Goal: Task Accomplishment & Management: Complete application form

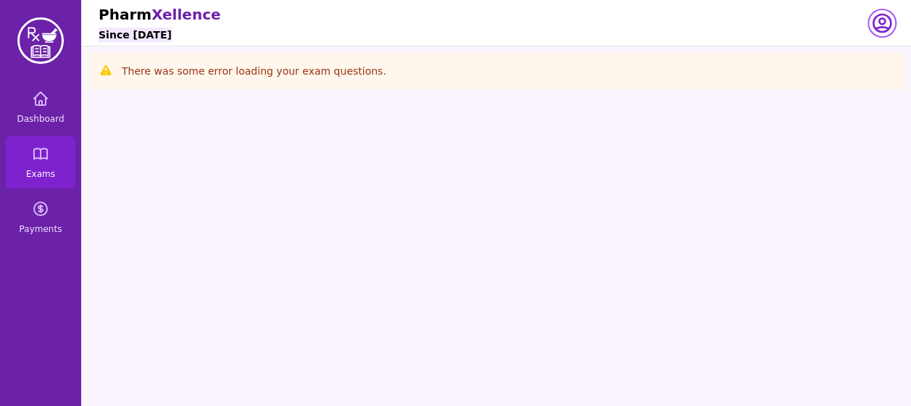
click at [887, 25] on icon "button" at bounding box center [881, 23] width 23 height 23
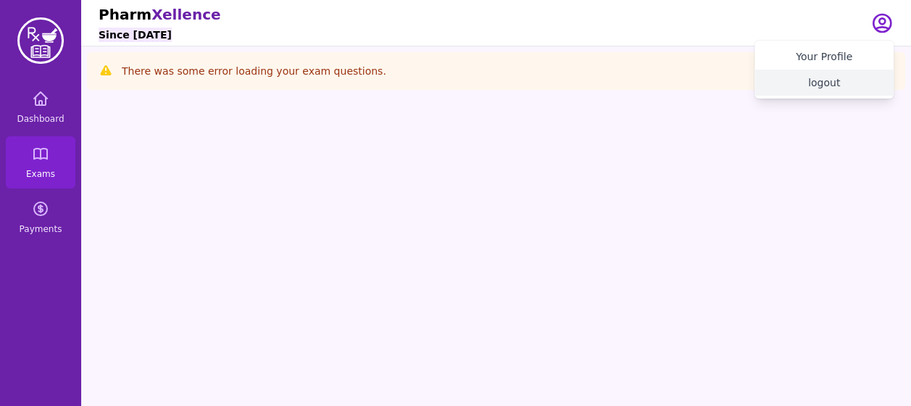
click at [846, 93] on button "logout" at bounding box center [823, 83] width 139 height 26
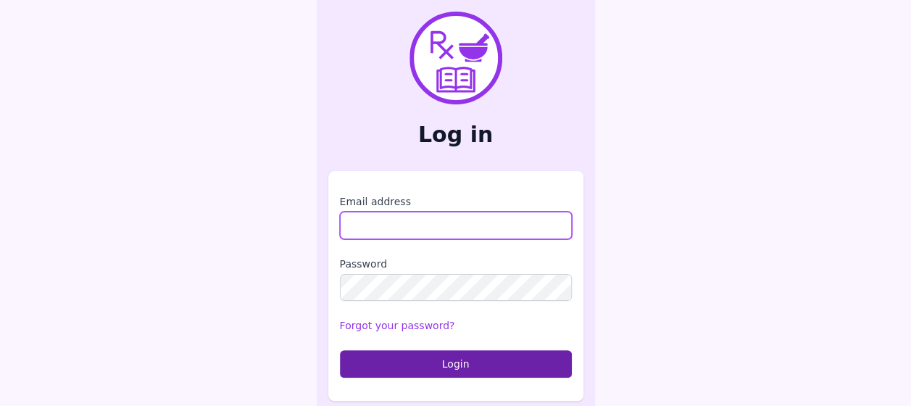
type input "**********"
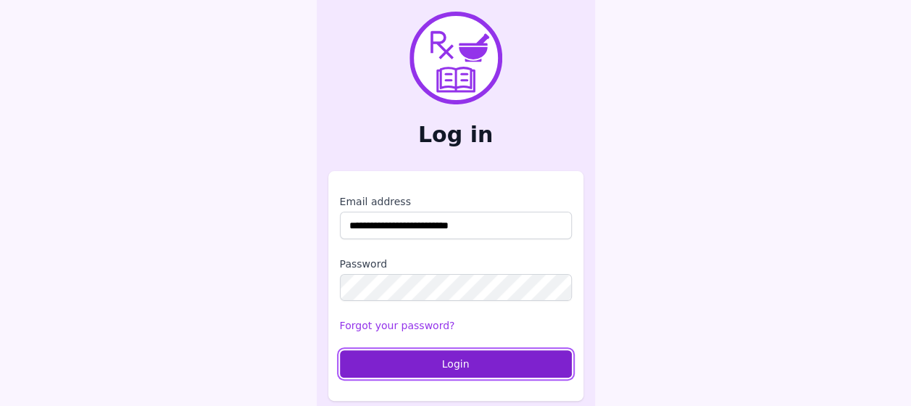
click at [361, 356] on button "Login" at bounding box center [456, 364] width 232 height 28
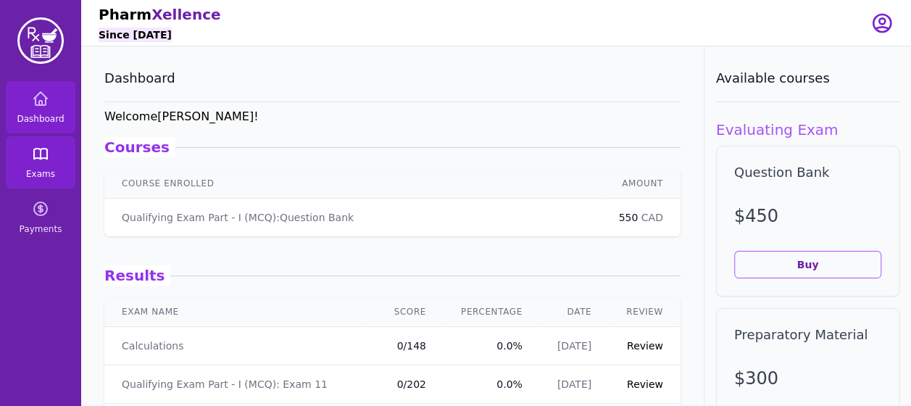
click at [40, 172] on span "Exams" at bounding box center [40, 174] width 29 height 12
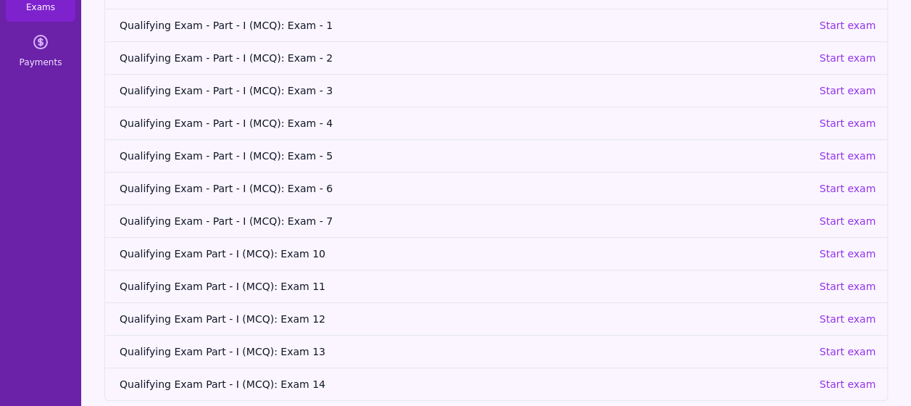
scroll to position [181, 0]
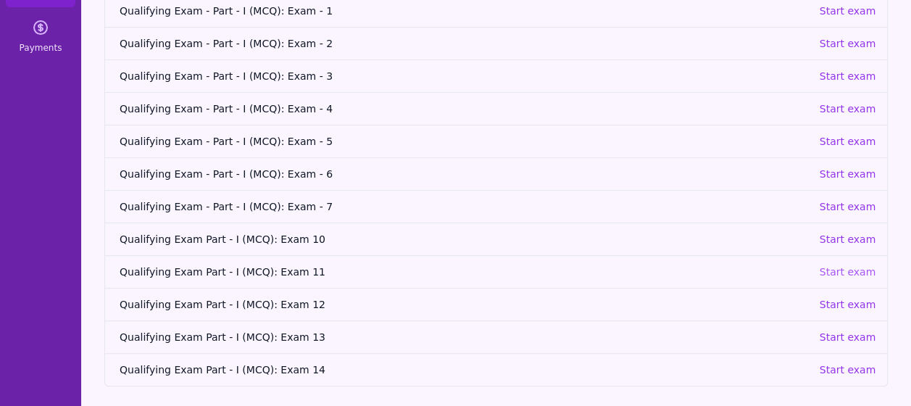
click at [858, 270] on p "Start exam" at bounding box center [847, 272] width 57 height 14
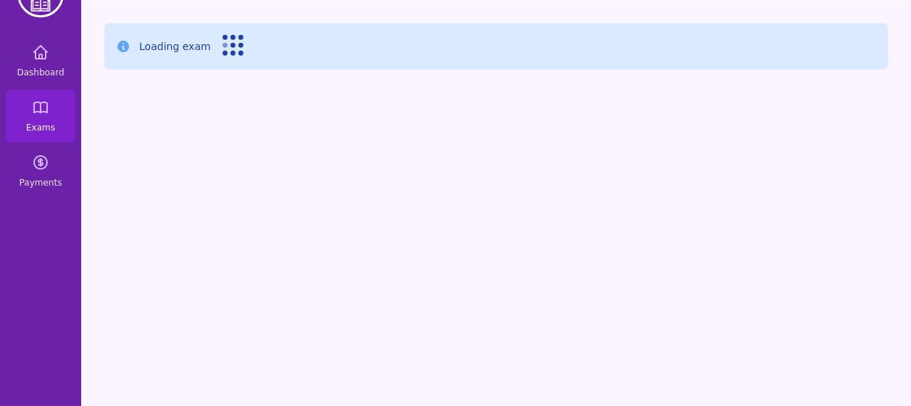
scroll to position [46, 0]
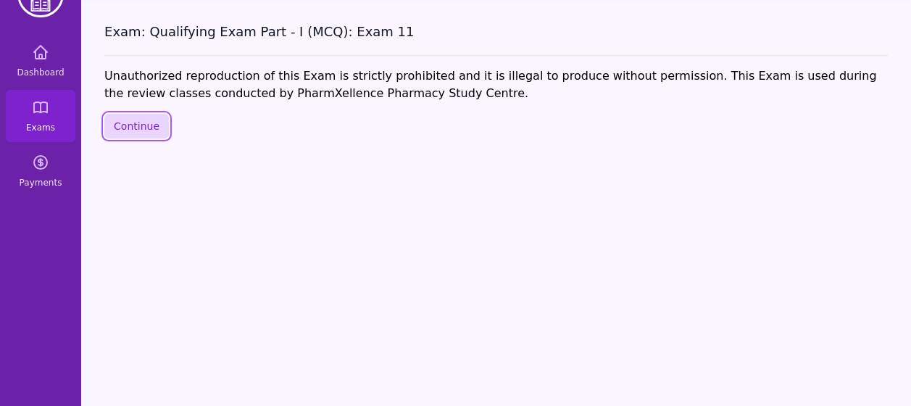
click at [126, 115] on button "Continue" at bounding box center [136, 126] width 64 height 25
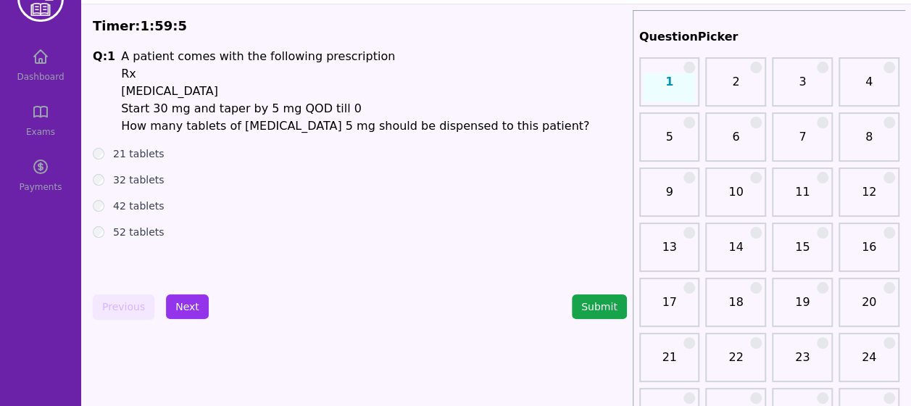
scroll to position [41, 0]
click at [780, 98] on link "3" at bounding box center [802, 88] width 52 height 29
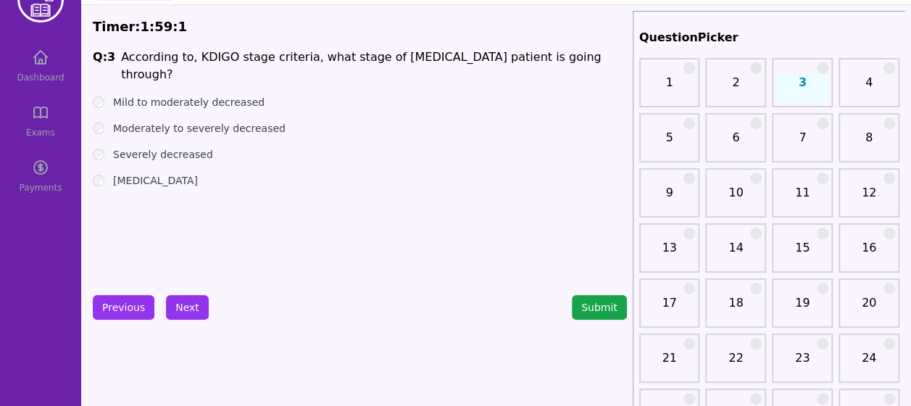
click at [673, 81] on link "1" at bounding box center [670, 88] width 52 height 29
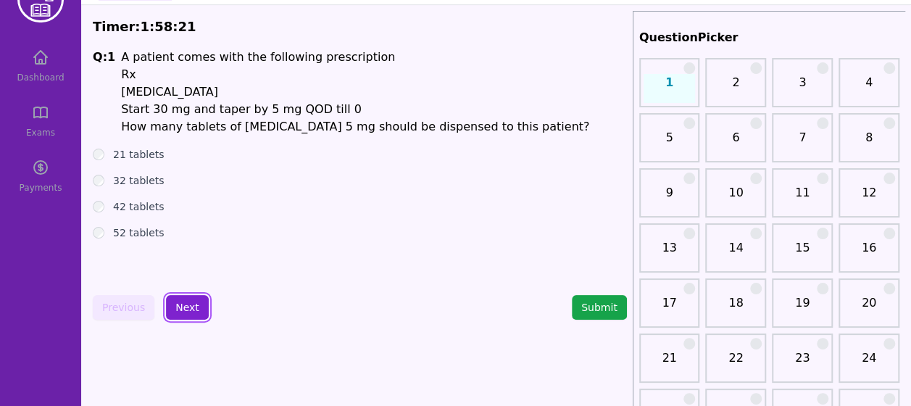
click at [184, 315] on button "Next" at bounding box center [187, 307] width 43 height 25
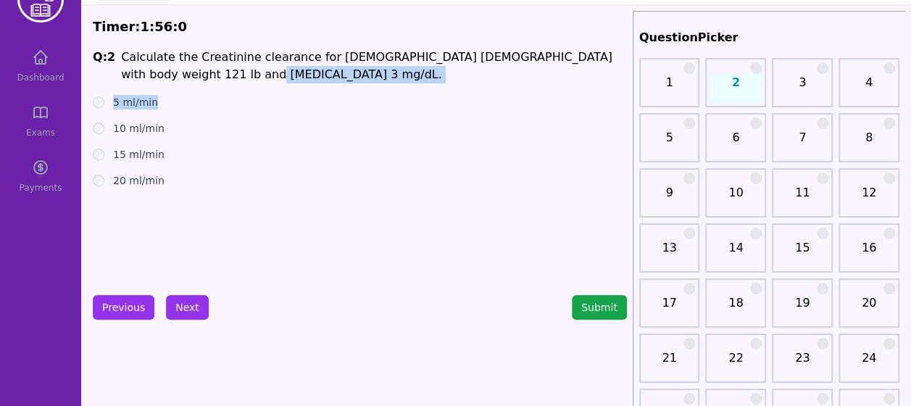
drag, startPoint x: 172, startPoint y: 71, endPoint x: 238, endPoint y: 90, distance: 68.6
click at [238, 90] on div "Q: 2 Calculate the Creatinine clearance for [DEMOGRAPHIC_DATA] [DEMOGRAPHIC_DAT…" at bounding box center [360, 157] width 534 height 217
drag, startPoint x: 172, startPoint y: 75, endPoint x: 226, endPoint y: 76, distance: 53.6
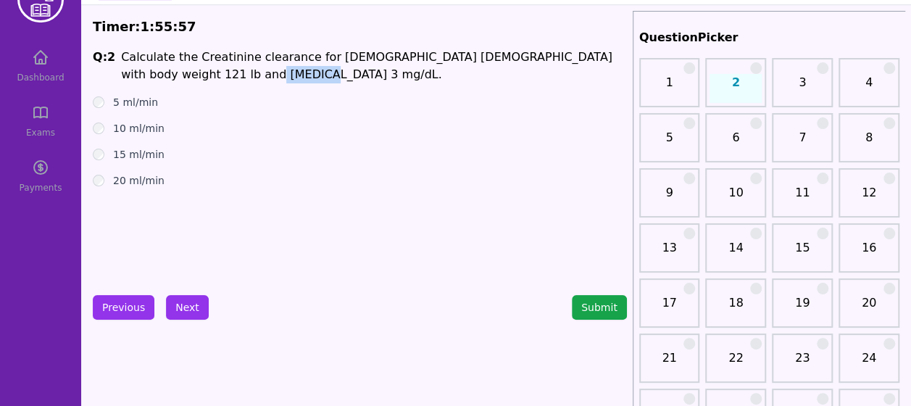
click at [226, 76] on h1 "Calculate the Creatinine clearance for [DEMOGRAPHIC_DATA] [DEMOGRAPHIC_DATA] wi…" at bounding box center [374, 66] width 506 height 35
copy h1 "3 mg/dL."
click at [98, 230] on div "Q: 2 Calculate the Creatinine clearance for [DEMOGRAPHIC_DATA] [DEMOGRAPHIC_DAT…" at bounding box center [360, 157] width 534 height 217
drag, startPoint x: 169, startPoint y: 78, endPoint x: 262, endPoint y: 82, distance: 92.9
click at [262, 82] on h1 "Calculate the Creatinine clearance for [DEMOGRAPHIC_DATA] [DEMOGRAPHIC_DATA] wi…" at bounding box center [374, 66] width 506 height 35
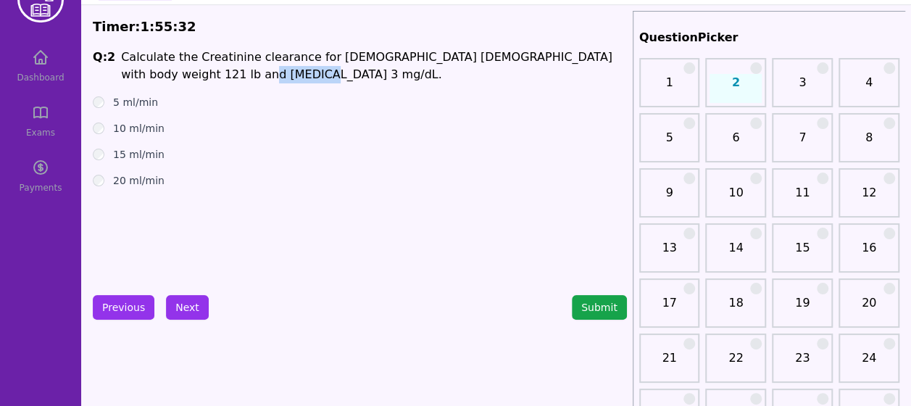
copy h1 "3 mg/dL."
click at [99, 231] on div "Q: 2 Calculate the Creatinine clearance for [DEMOGRAPHIC_DATA] [DEMOGRAPHIC_DAT…" at bounding box center [360, 157] width 534 height 217
click at [114, 220] on div "Q: 2 Calculate the Creatinine clearance for [DEMOGRAPHIC_DATA] [DEMOGRAPHIC_DAT…" at bounding box center [360, 157] width 534 height 217
click at [96, 215] on div "Q: 2 Calculate the Creatinine clearance for [DEMOGRAPHIC_DATA] [DEMOGRAPHIC_DAT…" at bounding box center [360, 157] width 534 height 217
click at [177, 298] on button "Next" at bounding box center [187, 307] width 43 height 25
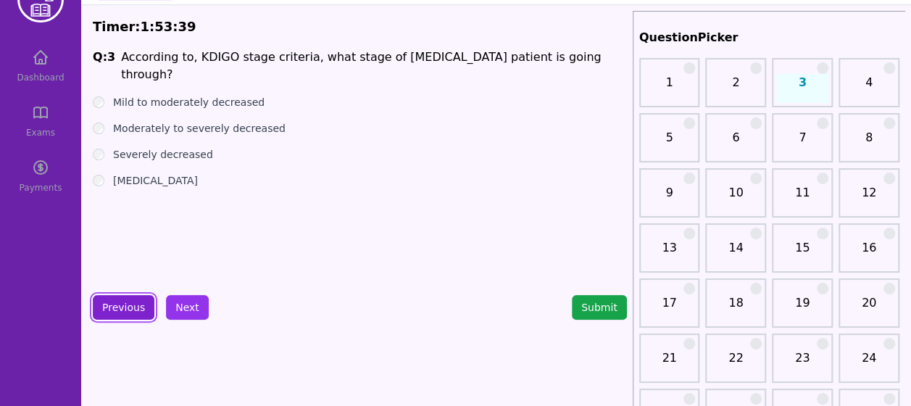
click at [107, 303] on button "Previous" at bounding box center [124, 307] width 62 height 25
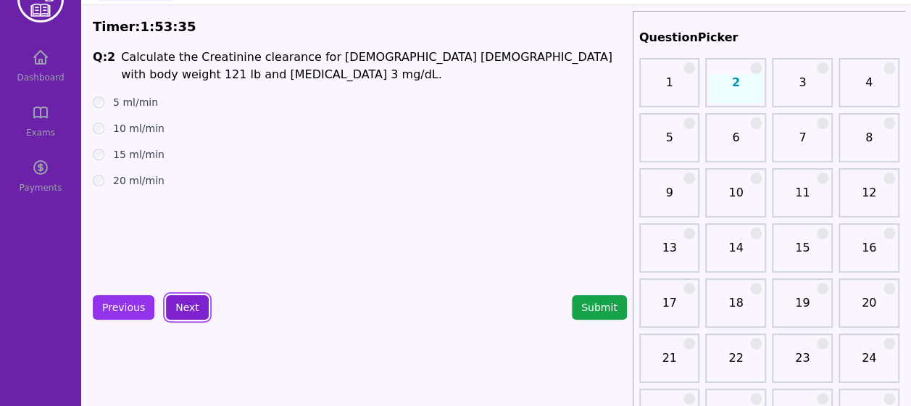
click at [190, 311] on button "Next" at bounding box center [187, 307] width 43 height 25
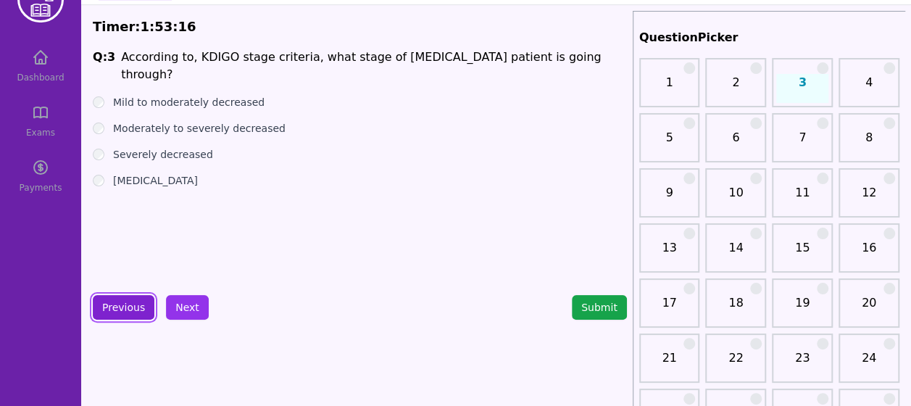
click at [104, 315] on button "Previous" at bounding box center [124, 307] width 62 height 25
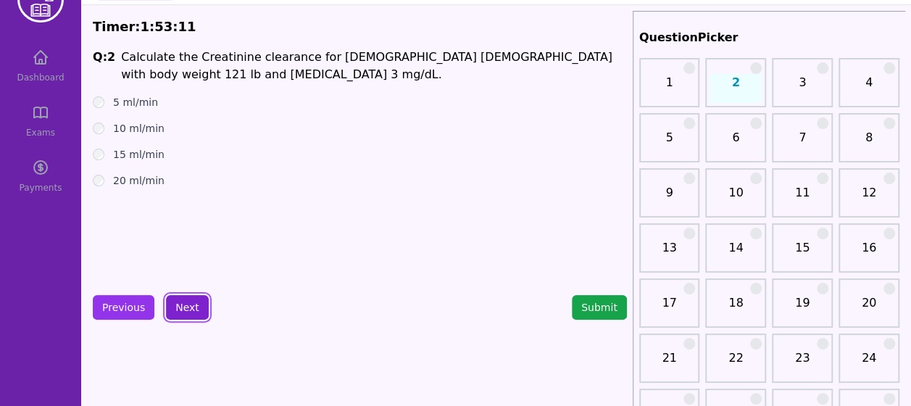
click at [188, 305] on button "Next" at bounding box center [187, 307] width 43 height 25
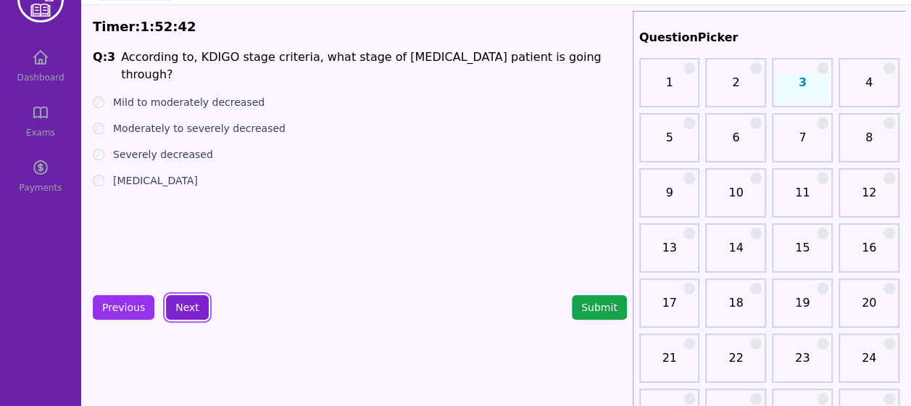
click at [188, 305] on button "Next" at bounding box center [187, 307] width 43 height 25
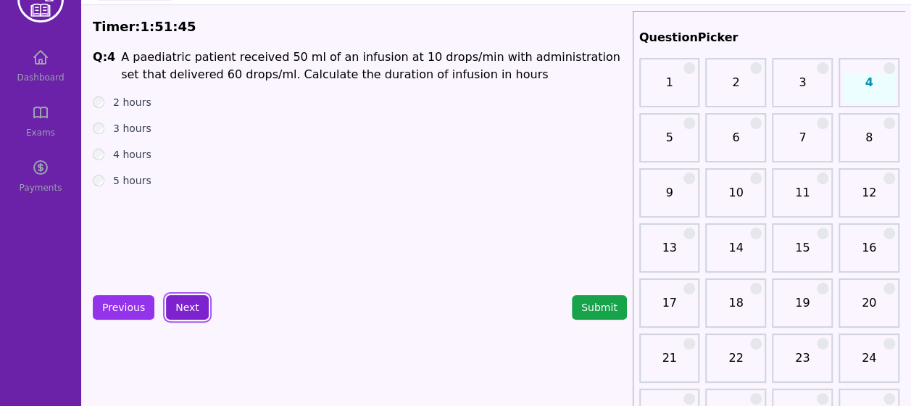
click at [188, 311] on button "Next" at bounding box center [187, 307] width 43 height 25
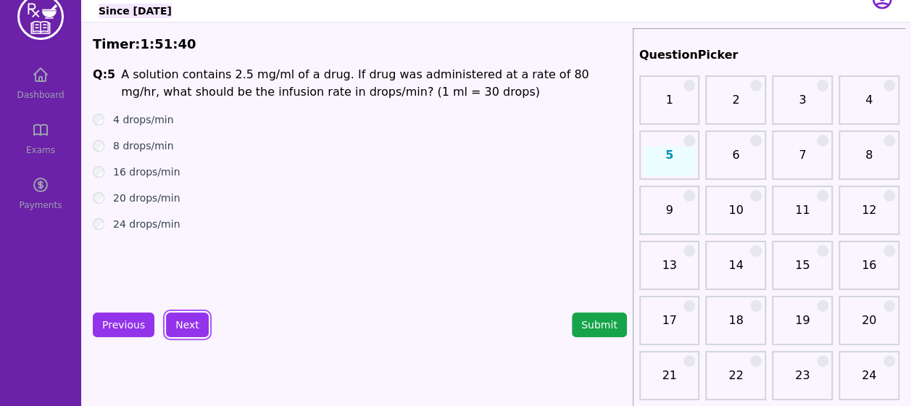
scroll to position [41, 0]
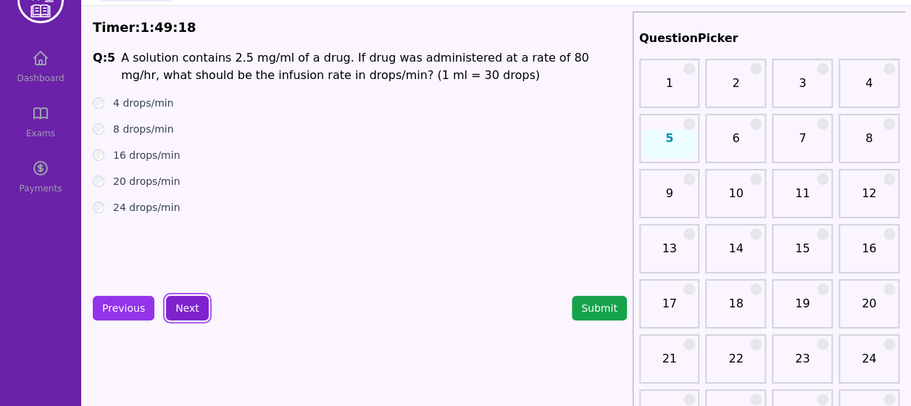
click at [192, 300] on button "Next" at bounding box center [187, 308] width 43 height 25
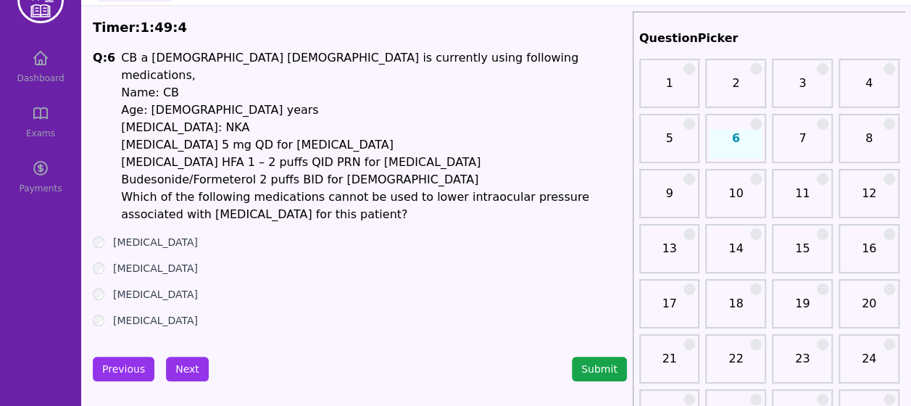
click at [183, 357] on button "Next" at bounding box center [187, 369] width 43 height 25
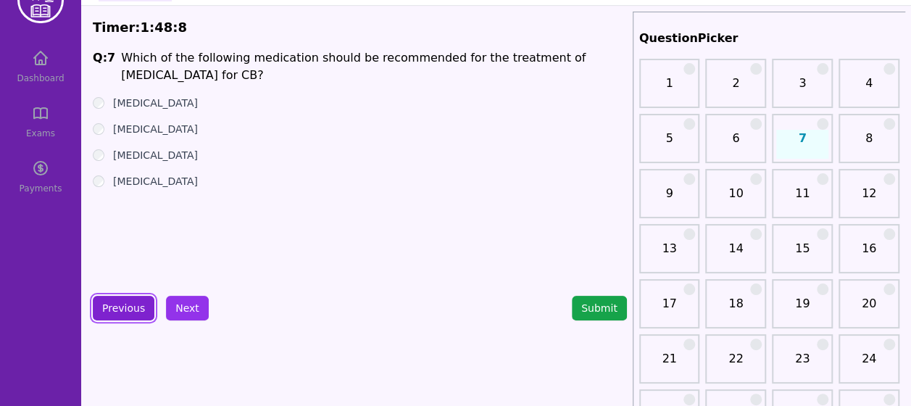
click at [109, 298] on button "Previous" at bounding box center [124, 308] width 62 height 25
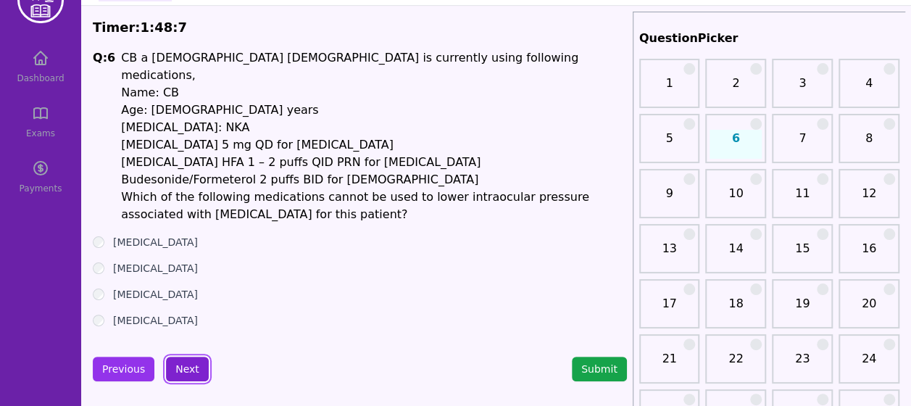
click at [187, 357] on button "Next" at bounding box center [187, 369] width 43 height 25
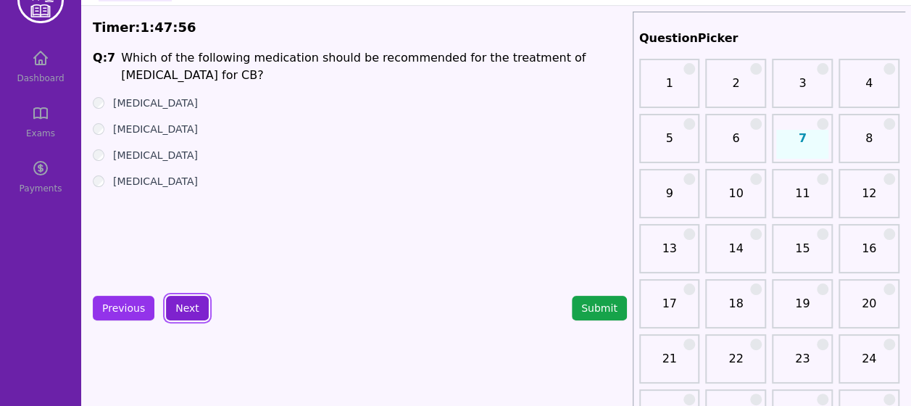
click at [186, 305] on button "Next" at bounding box center [187, 308] width 43 height 25
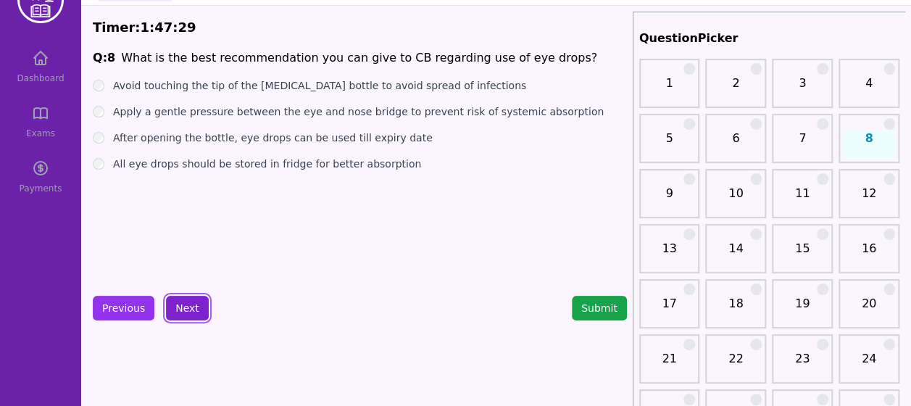
click at [191, 299] on button "Next" at bounding box center [187, 308] width 43 height 25
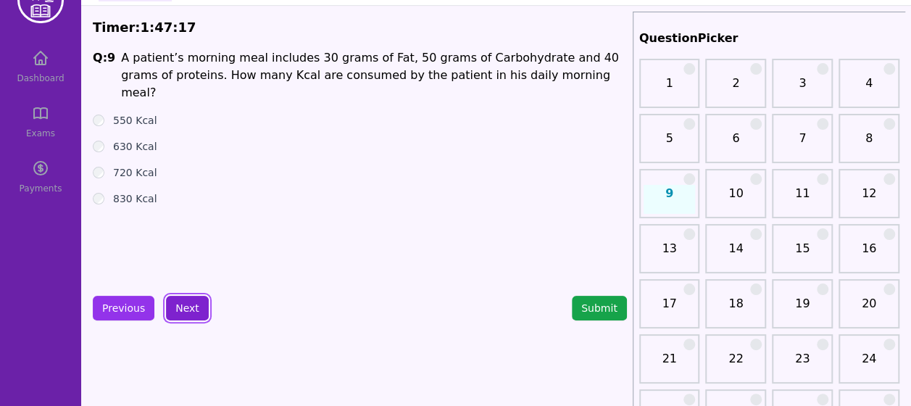
click at [183, 314] on button "Next" at bounding box center [187, 308] width 43 height 25
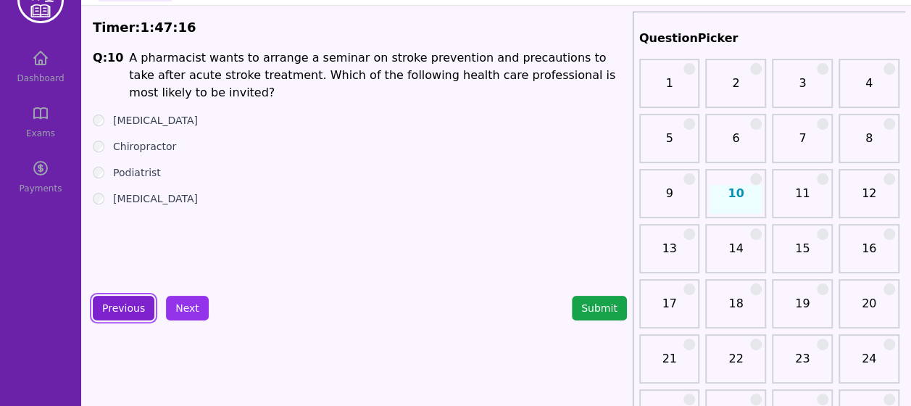
click at [124, 301] on button "Previous" at bounding box center [124, 308] width 62 height 25
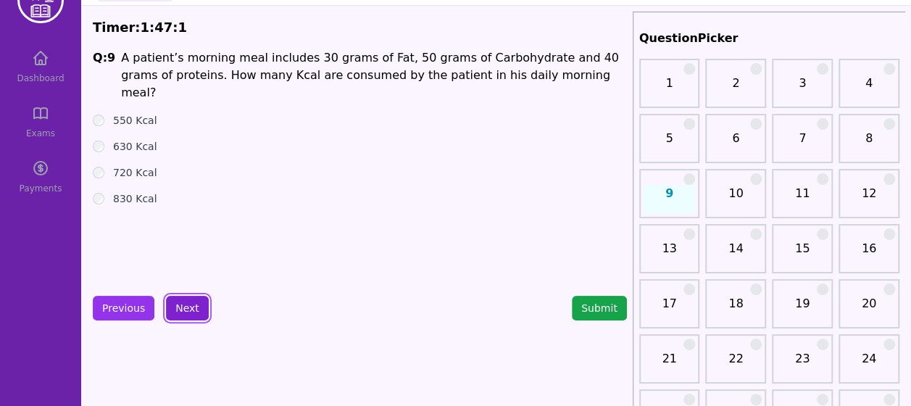
click at [172, 300] on button "Next" at bounding box center [187, 308] width 43 height 25
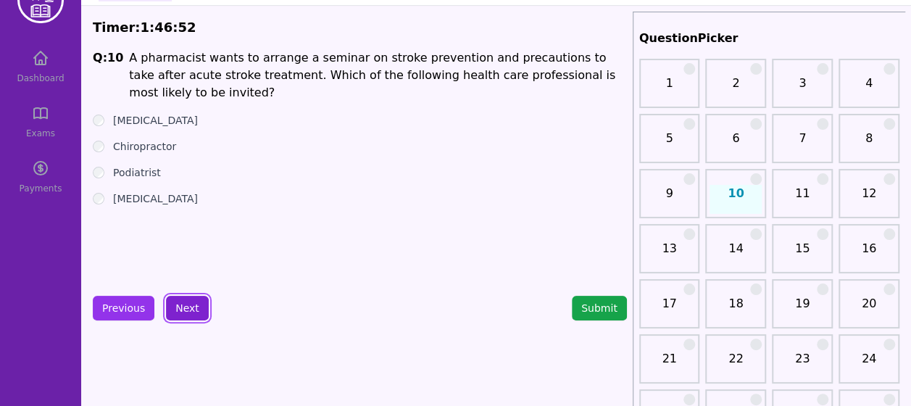
click at [177, 307] on button "Next" at bounding box center [187, 308] width 43 height 25
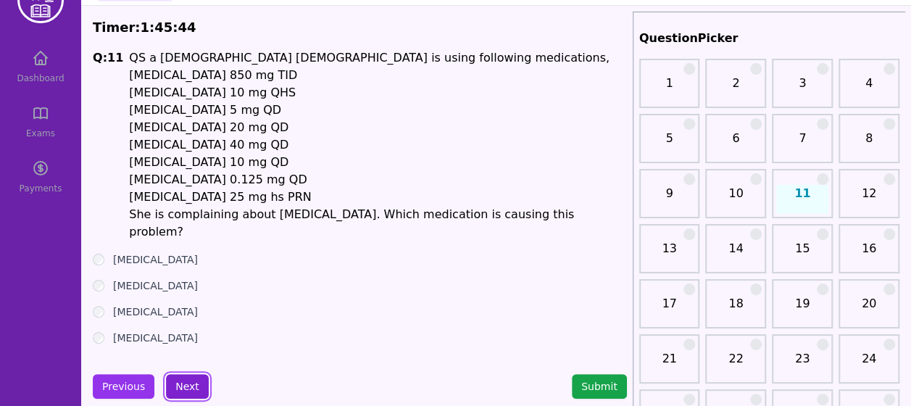
click at [194, 374] on button "Next" at bounding box center [187, 386] width 43 height 25
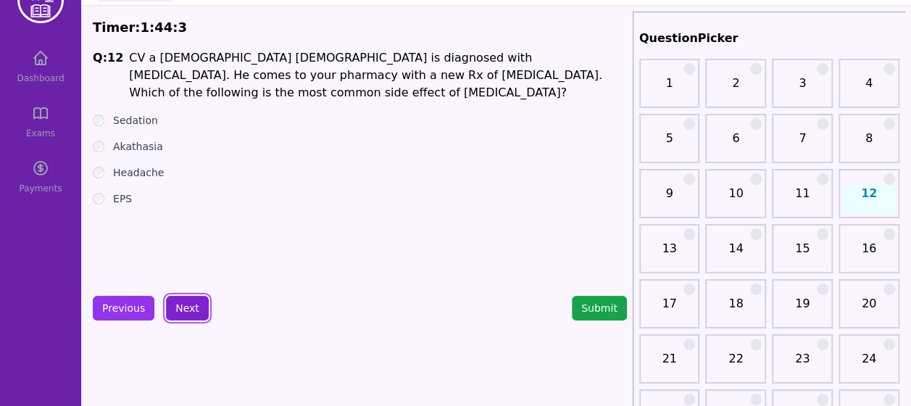
click at [178, 298] on button "Next" at bounding box center [187, 308] width 43 height 25
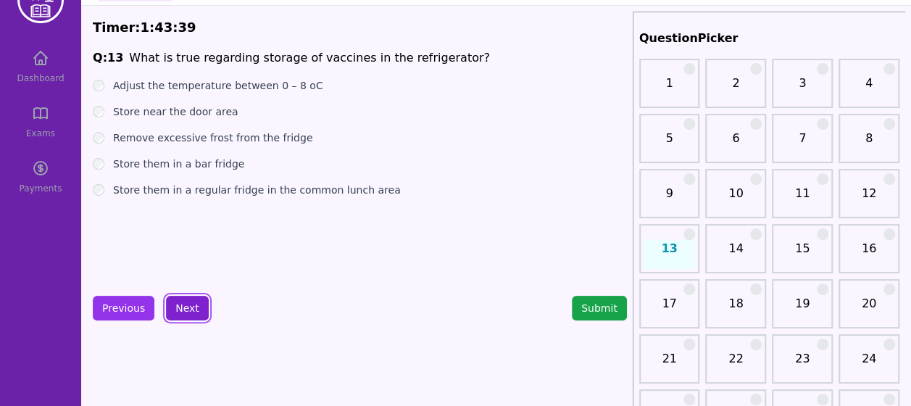
click at [192, 316] on button "Next" at bounding box center [187, 308] width 43 height 25
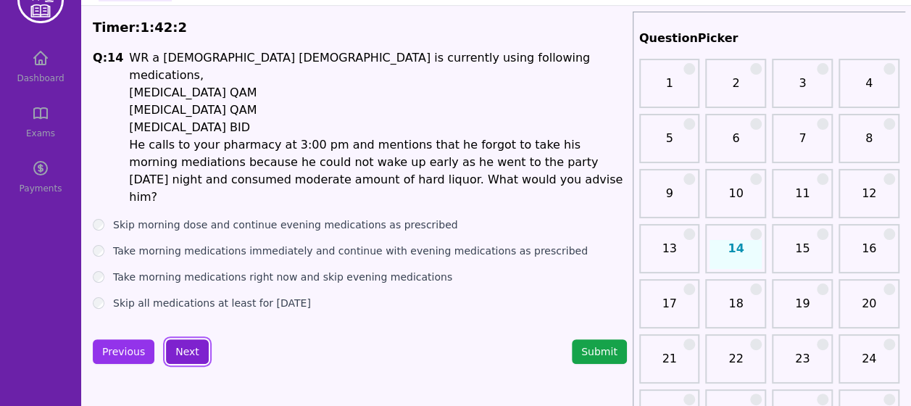
click at [187, 339] on button "Next" at bounding box center [187, 351] width 43 height 25
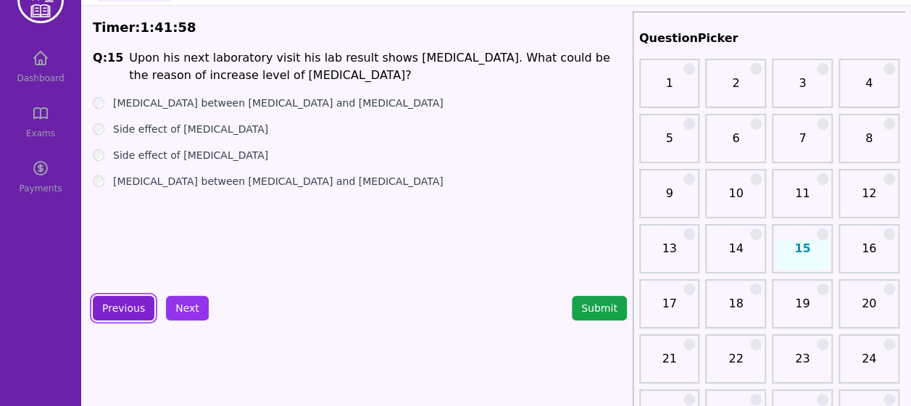
click at [124, 308] on button "Previous" at bounding box center [124, 308] width 62 height 25
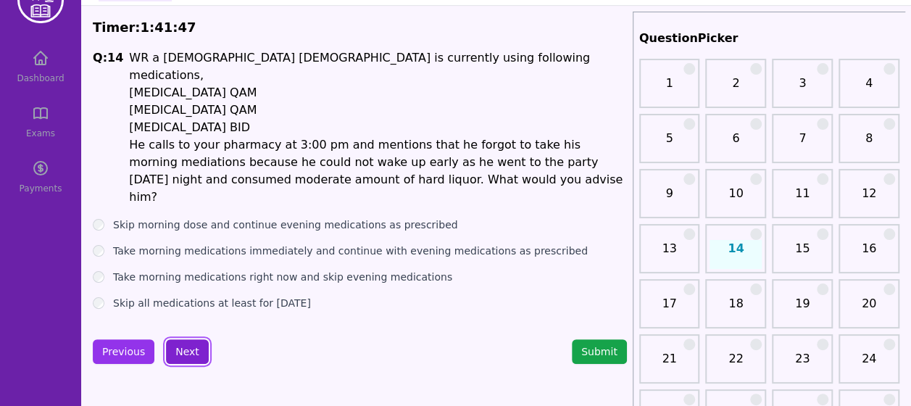
click at [192, 339] on button "Next" at bounding box center [187, 351] width 43 height 25
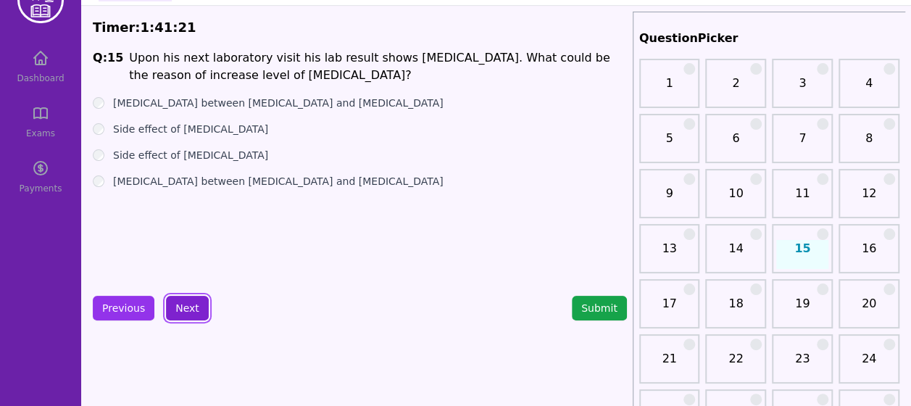
click at [196, 314] on button "Next" at bounding box center [187, 308] width 43 height 25
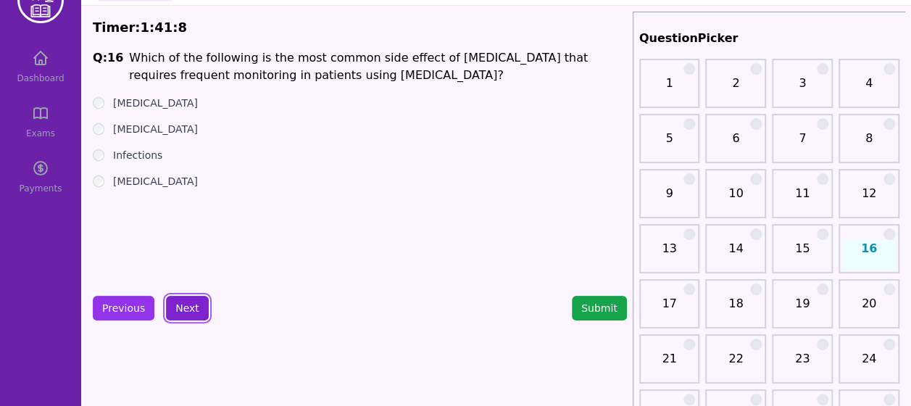
click at [188, 304] on button "Next" at bounding box center [187, 308] width 43 height 25
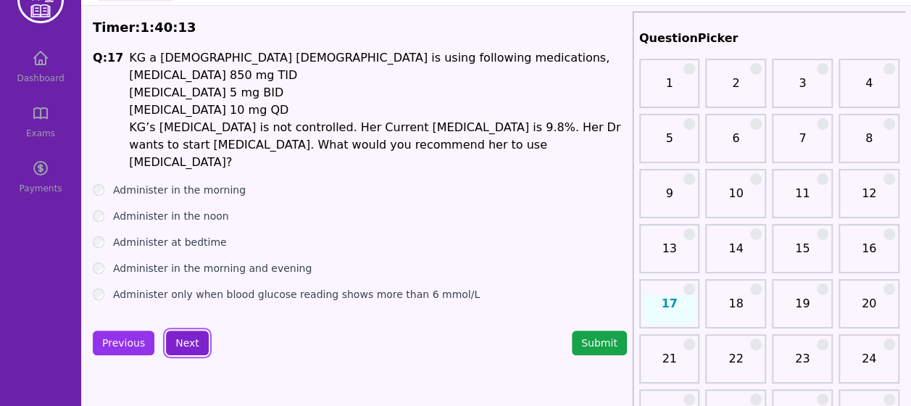
click at [188, 330] on button "Next" at bounding box center [187, 342] width 43 height 25
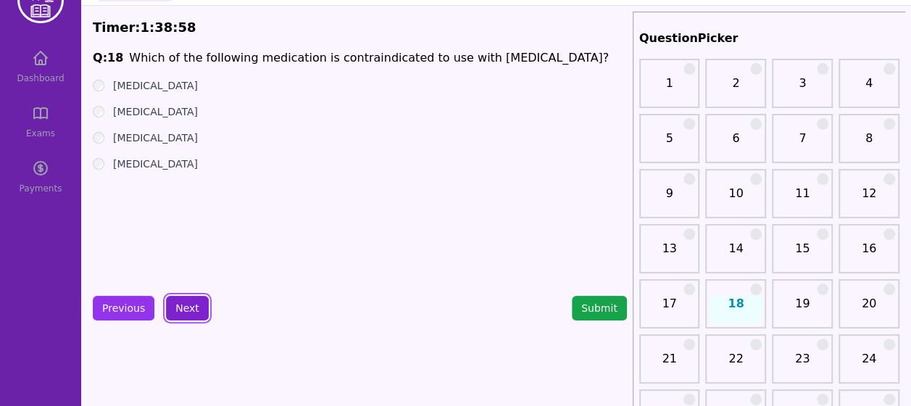
click at [184, 309] on button "Next" at bounding box center [187, 308] width 43 height 25
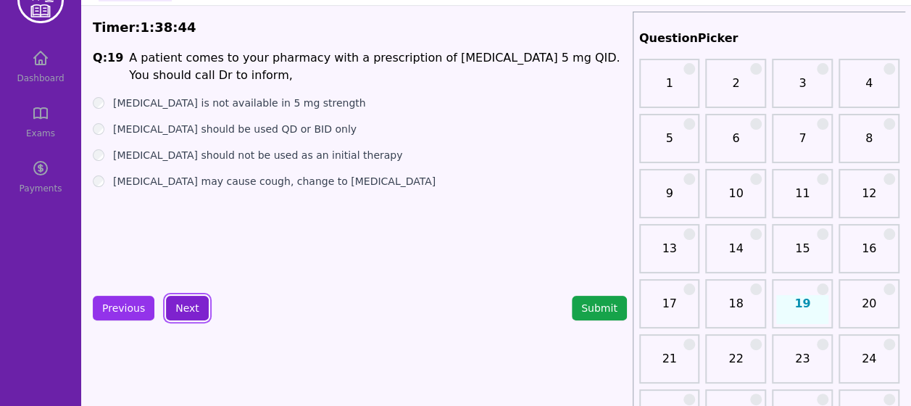
click at [186, 309] on button "Next" at bounding box center [187, 308] width 43 height 25
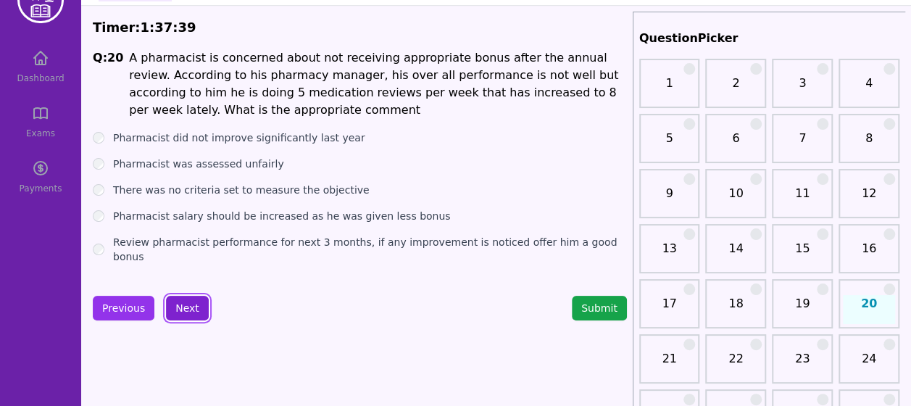
click at [177, 304] on button "Next" at bounding box center [187, 308] width 43 height 25
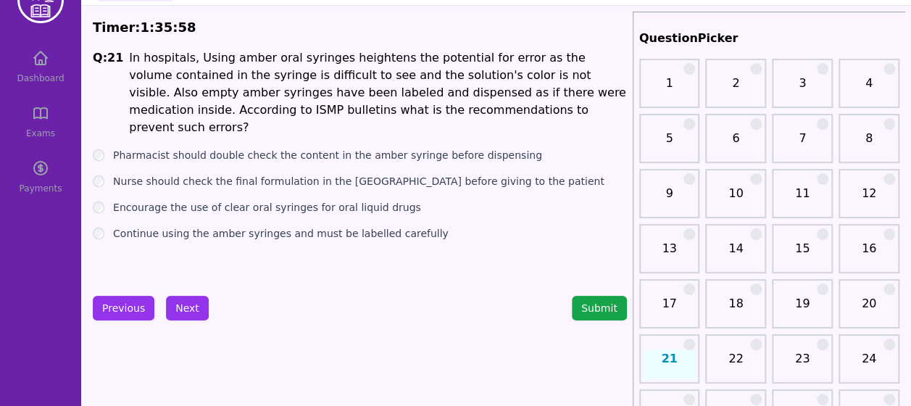
click at [175, 315] on button "Next" at bounding box center [187, 308] width 43 height 25
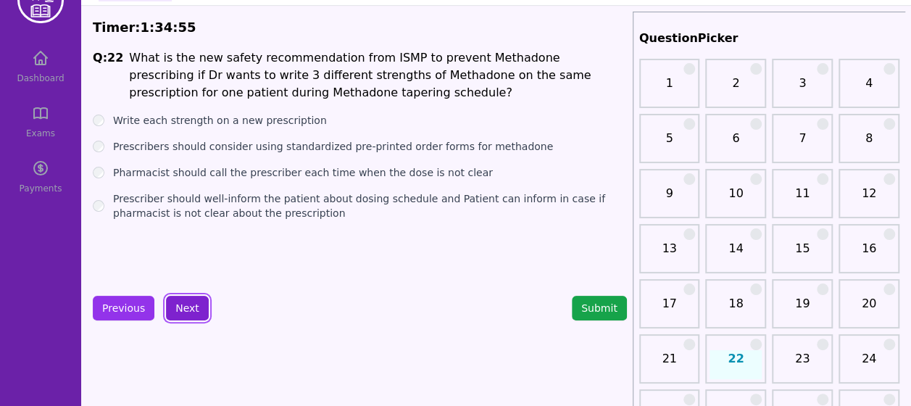
click at [178, 307] on button "Next" at bounding box center [187, 308] width 43 height 25
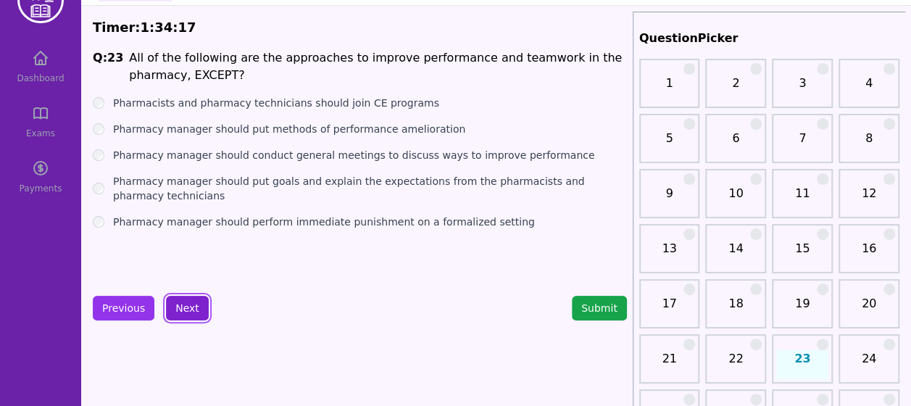
click at [181, 303] on button "Next" at bounding box center [187, 308] width 43 height 25
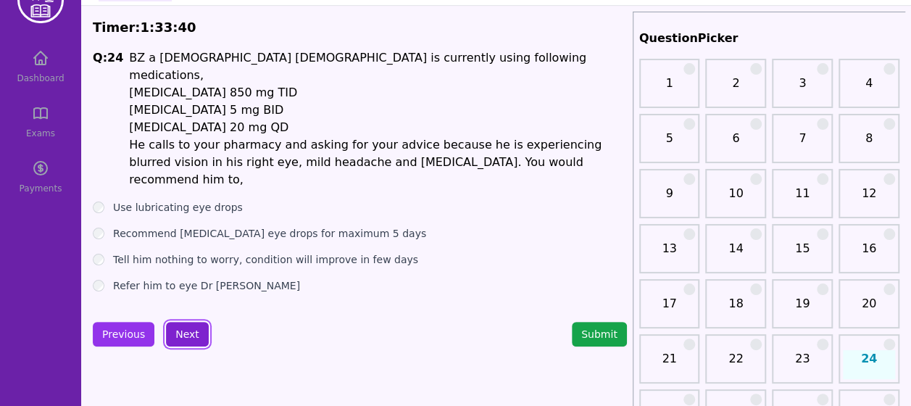
click at [180, 322] on button "Next" at bounding box center [187, 334] width 43 height 25
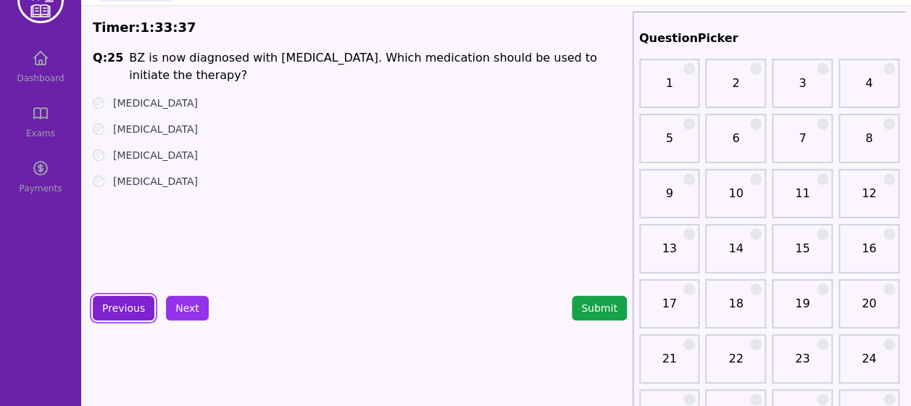
click at [133, 317] on button "Previous" at bounding box center [124, 308] width 62 height 25
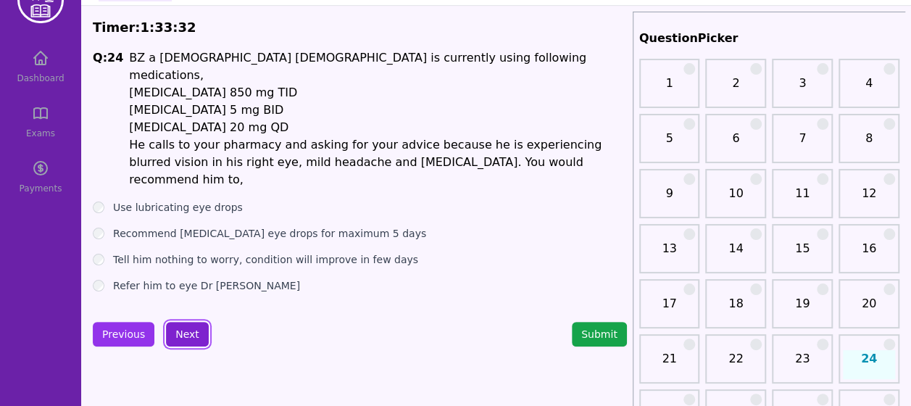
click at [192, 322] on button "Next" at bounding box center [187, 334] width 43 height 25
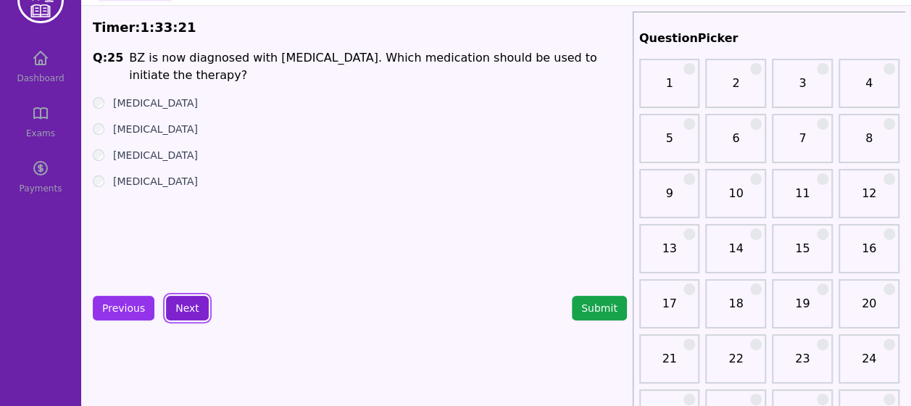
click at [190, 303] on button "Next" at bounding box center [187, 308] width 43 height 25
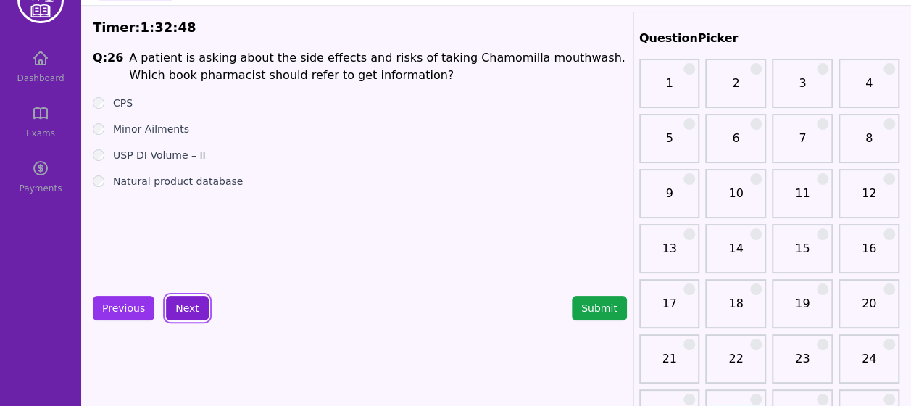
click at [188, 312] on button "Next" at bounding box center [187, 308] width 43 height 25
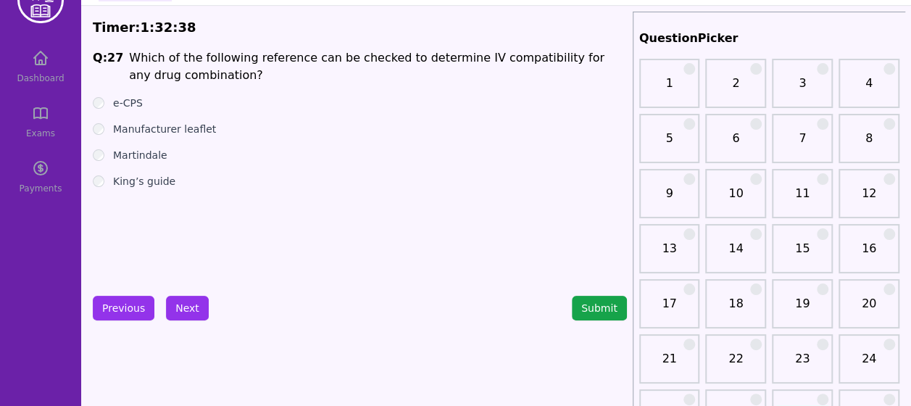
click at [187, 312] on button "Next" at bounding box center [187, 308] width 43 height 25
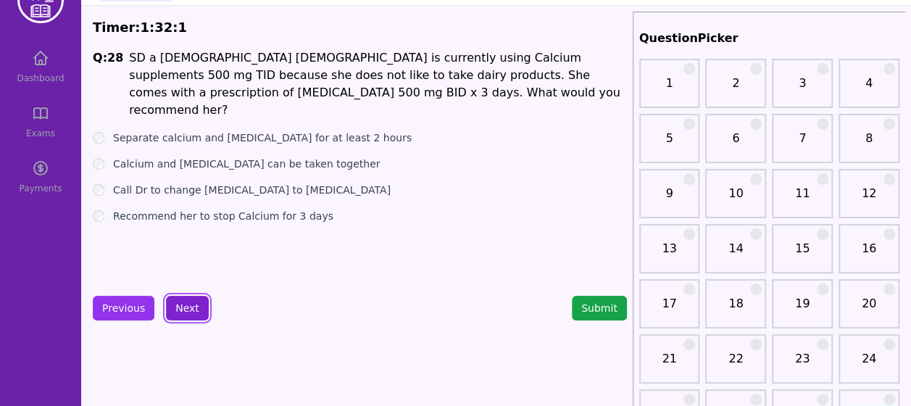
click at [193, 299] on button "Next" at bounding box center [187, 308] width 43 height 25
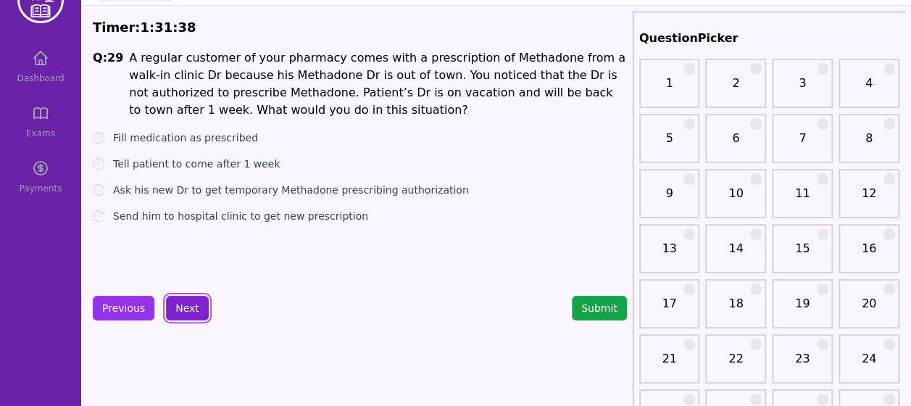
click at [187, 302] on button "Next" at bounding box center [187, 308] width 43 height 25
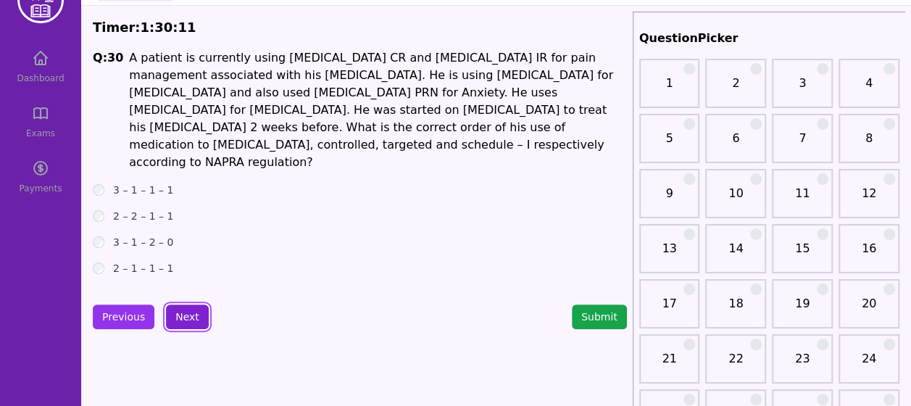
click at [178, 304] on button "Next" at bounding box center [187, 316] width 43 height 25
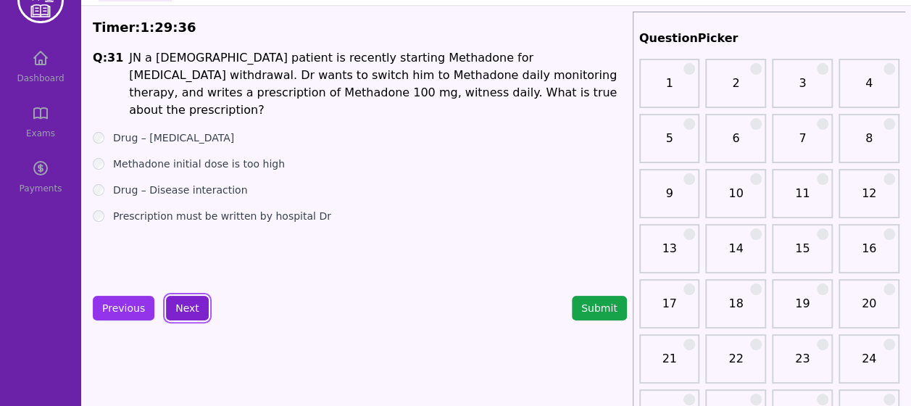
click at [183, 317] on button "Next" at bounding box center [187, 308] width 43 height 25
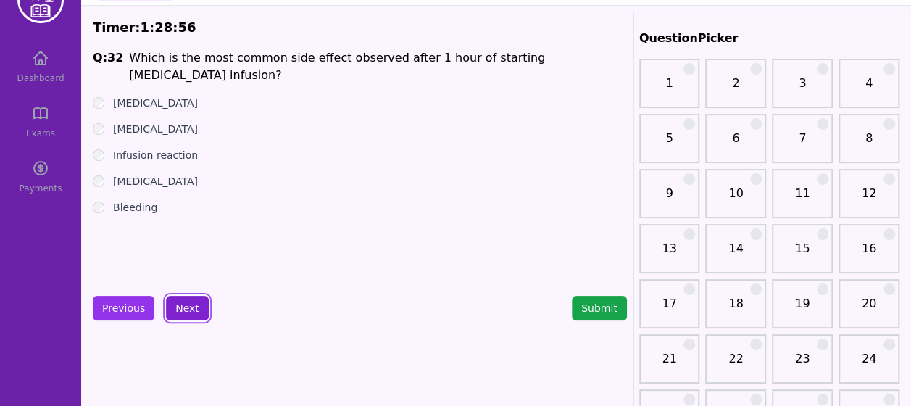
click at [194, 301] on button "Next" at bounding box center [187, 308] width 43 height 25
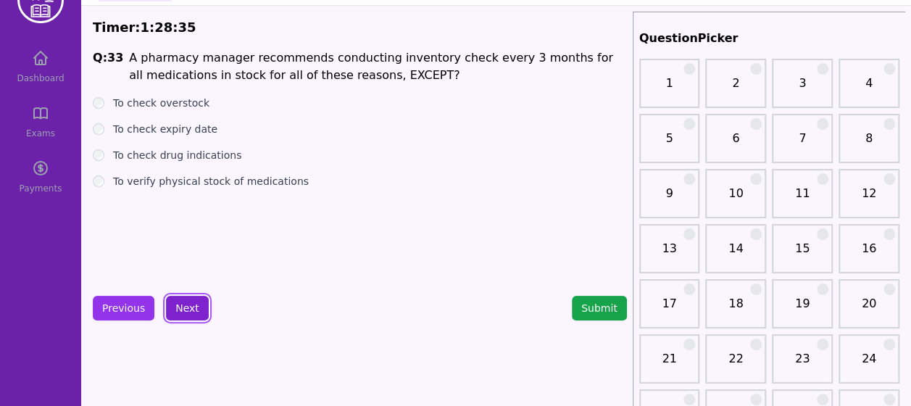
click at [175, 306] on button "Next" at bounding box center [187, 308] width 43 height 25
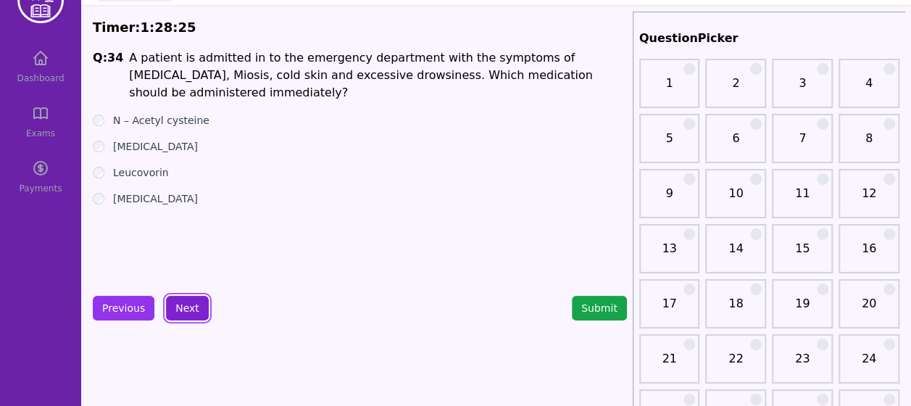
click at [186, 304] on button "Next" at bounding box center [187, 308] width 43 height 25
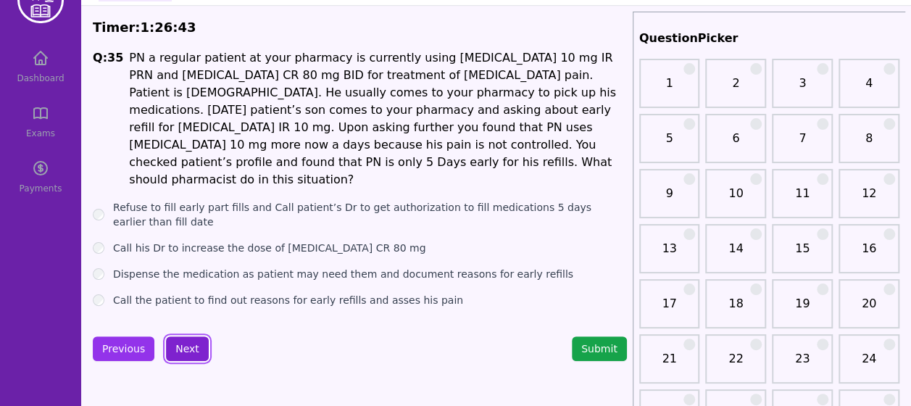
click at [192, 336] on button "Next" at bounding box center [187, 348] width 43 height 25
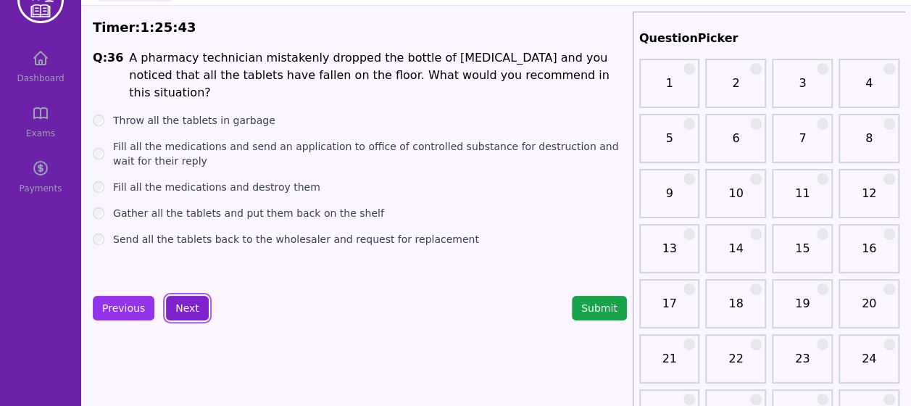
click at [197, 307] on button "Next" at bounding box center [187, 308] width 43 height 25
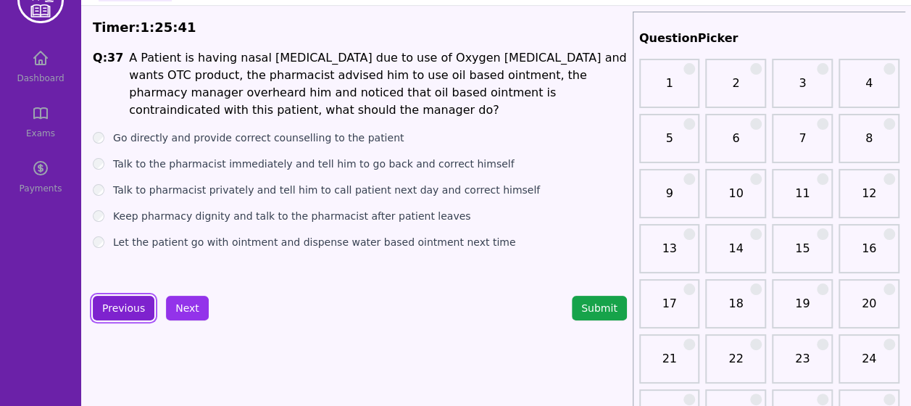
click at [128, 308] on button "Previous" at bounding box center [124, 308] width 62 height 25
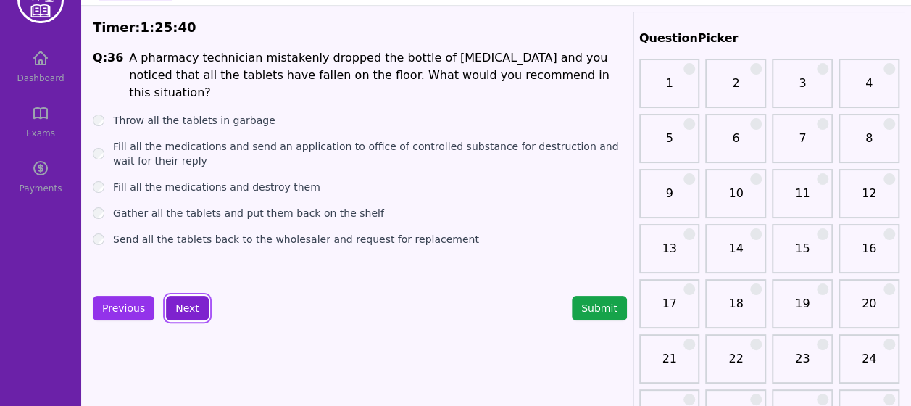
click at [175, 301] on button "Next" at bounding box center [187, 308] width 43 height 25
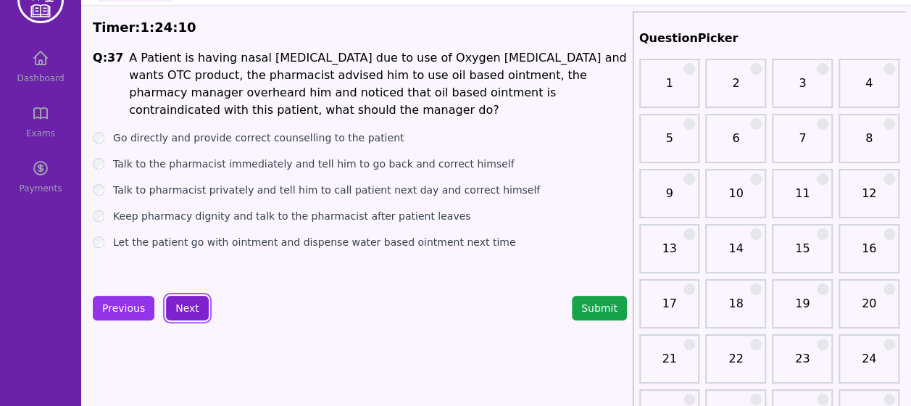
click at [188, 312] on button "Next" at bounding box center [187, 308] width 43 height 25
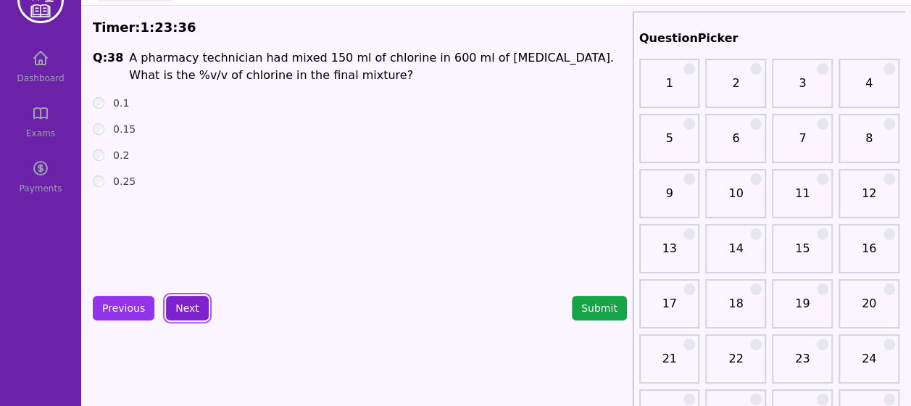
click at [185, 300] on button "Next" at bounding box center [187, 308] width 43 height 25
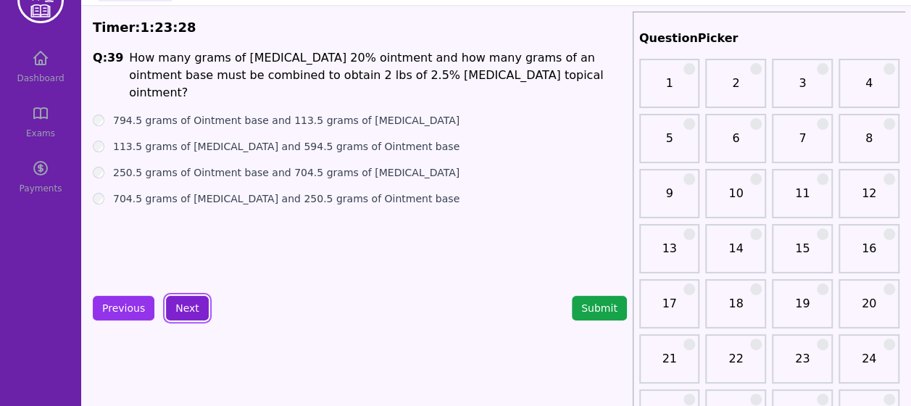
click at [185, 300] on button "Next" at bounding box center [187, 308] width 43 height 25
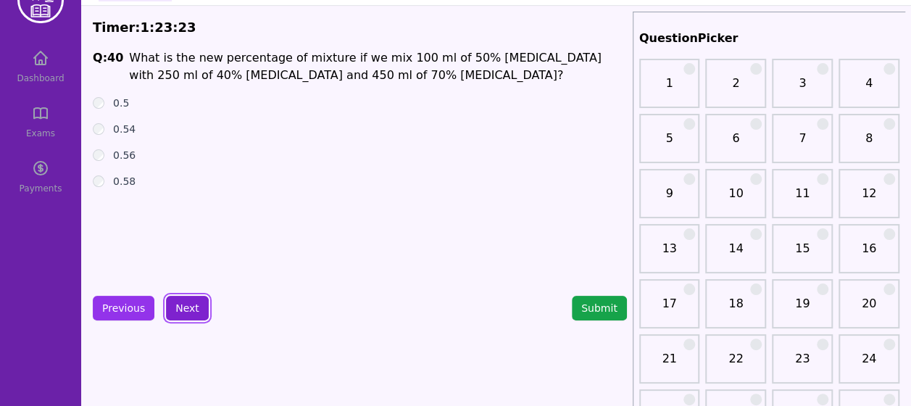
click at [185, 300] on button "Next" at bounding box center [187, 308] width 43 height 25
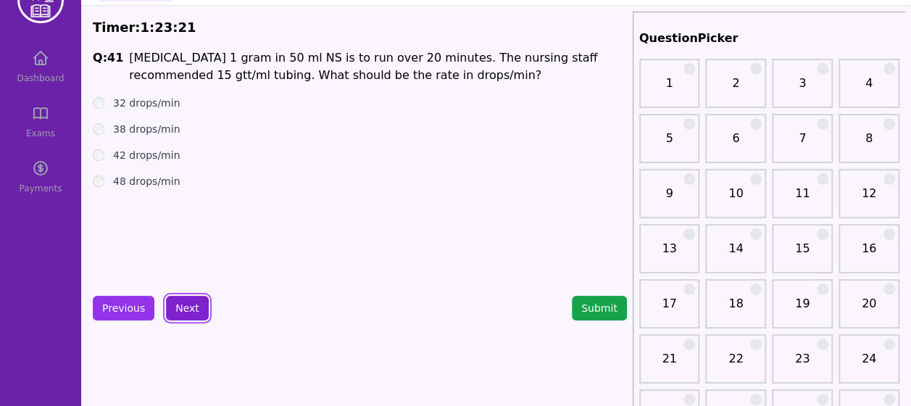
click at [185, 300] on button "Next" at bounding box center [187, 308] width 43 height 25
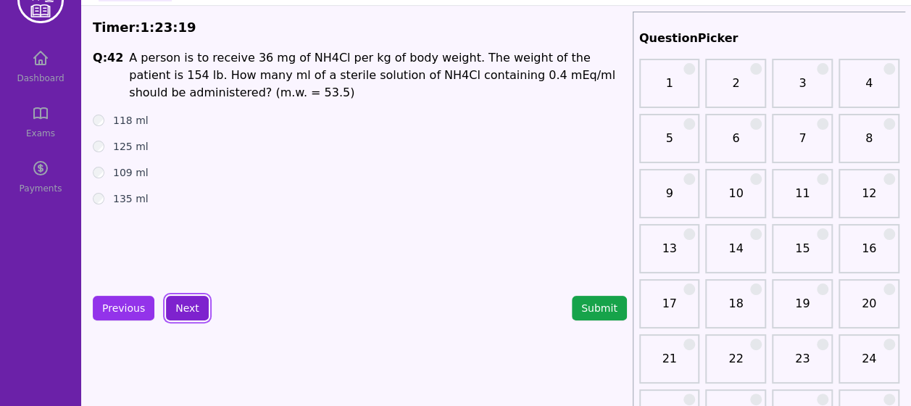
click at [185, 300] on button "Next" at bounding box center [187, 308] width 43 height 25
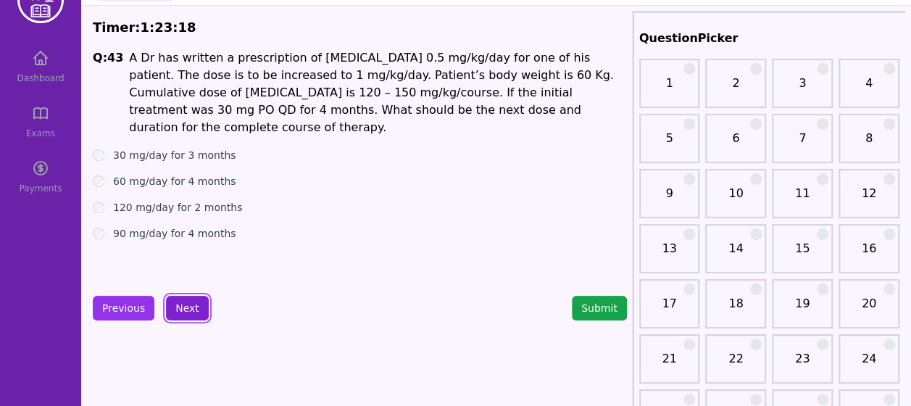
click at [185, 300] on button "Next" at bounding box center [187, 308] width 43 height 25
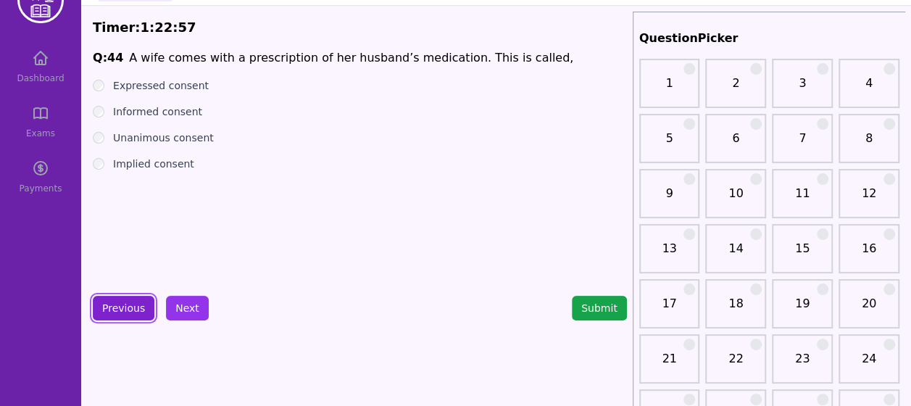
click at [108, 309] on button "Previous" at bounding box center [124, 308] width 62 height 25
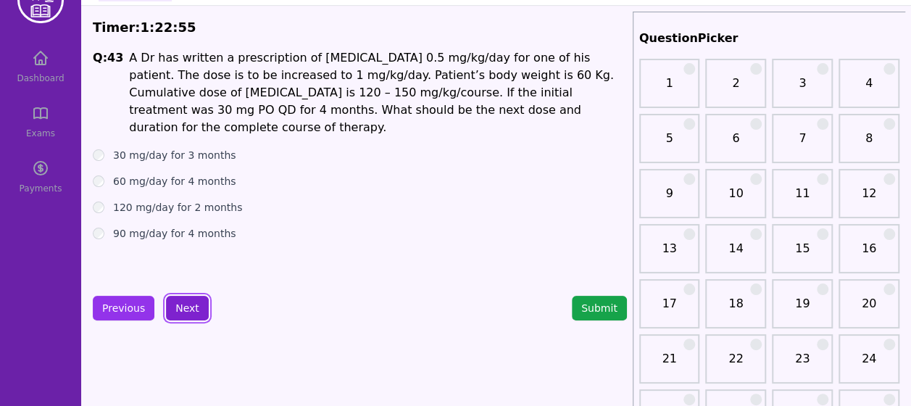
click at [183, 304] on button "Next" at bounding box center [187, 308] width 43 height 25
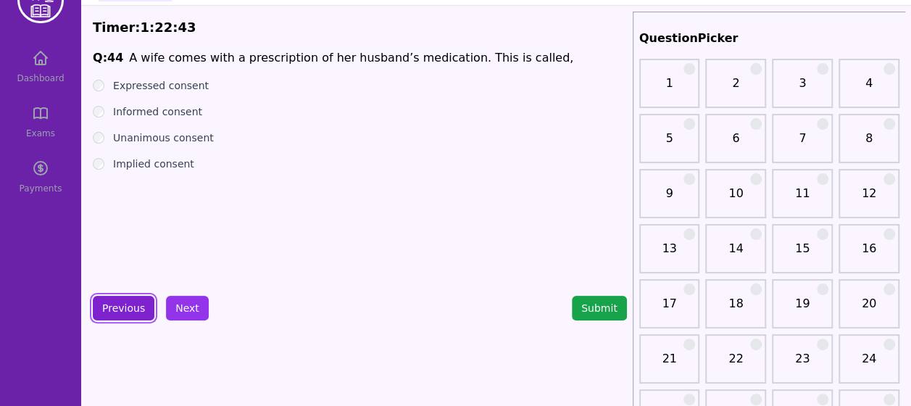
click at [144, 304] on button "Previous" at bounding box center [124, 308] width 62 height 25
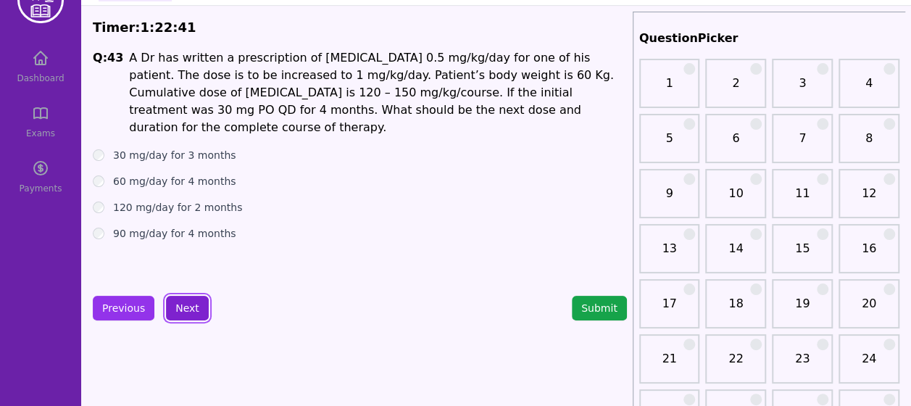
click at [175, 306] on button "Next" at bounding box center [187, 308] width 43 height 25
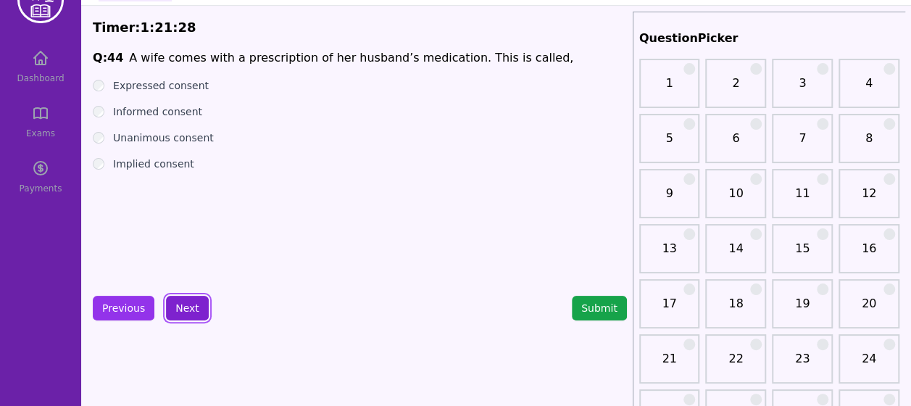
click at [174, 307] on button "Next" at bounding box center [187, 308] width 43 height 25
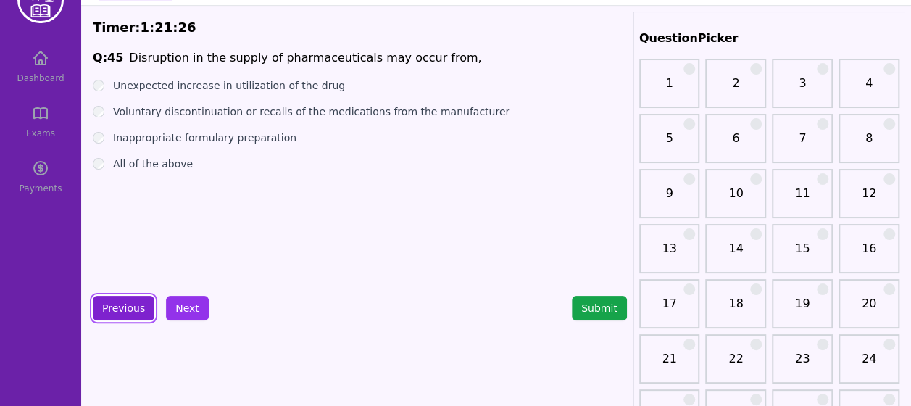
click at [138, 311] on button "Previous" at bounding box center [124, 308] width 62 height 25
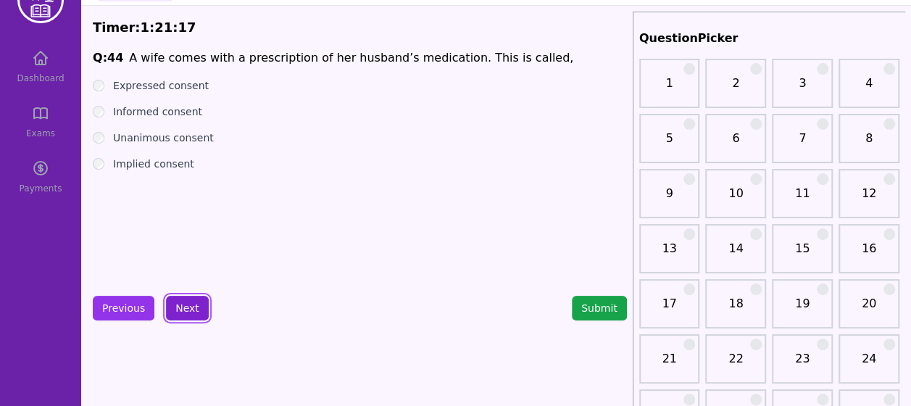
click at [183, 301] on button "Next" at bounding box center [187, 308] width 43 height 25
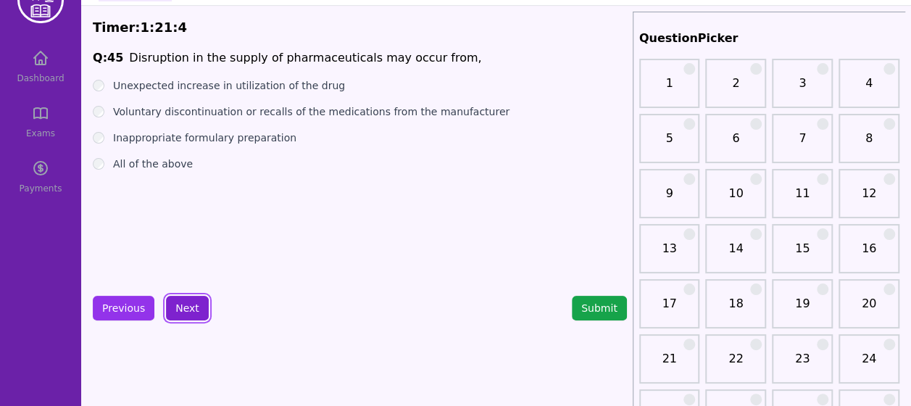
click at [193, 312] on button "Next" at bounding box center [187, 308] width 43 height 25
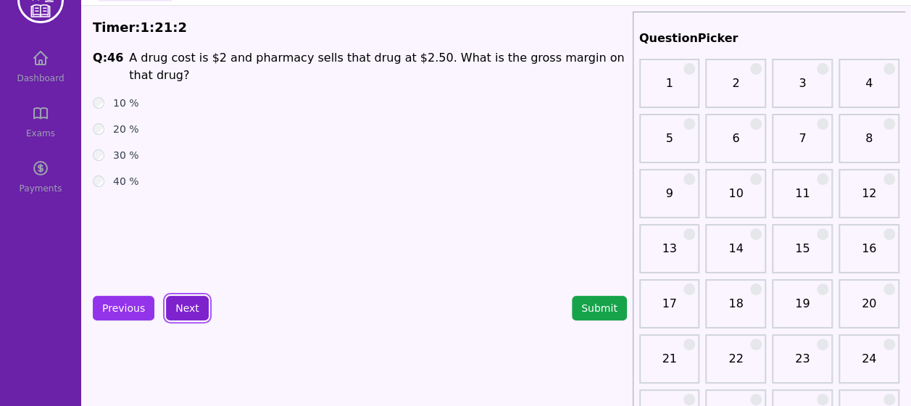
click at [188, 311] on button "Next" at bounding box center [187, 308] width 43 height 25
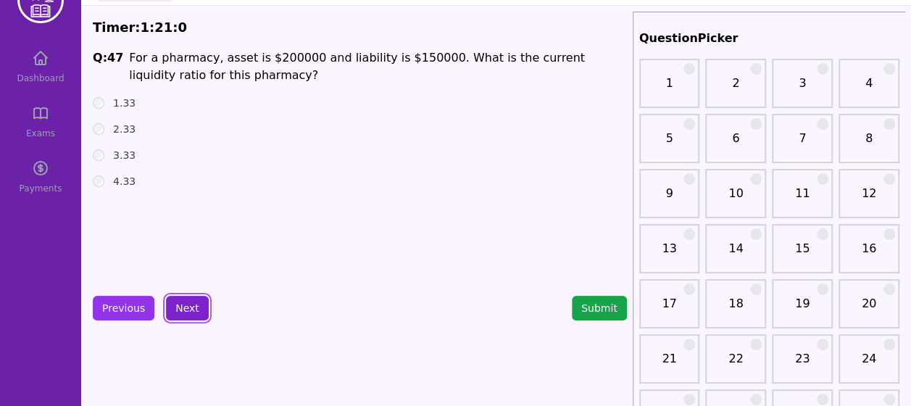
click at [188, 311] on button "Next" at bounding box center [187, 308] width 43 height 25
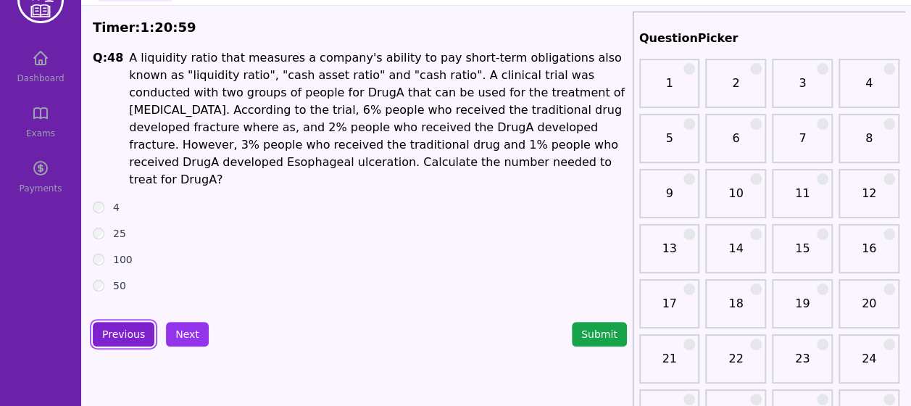
click at [145, 322] on button "Previous" at bounding box center [124, 334] width 62 height 25
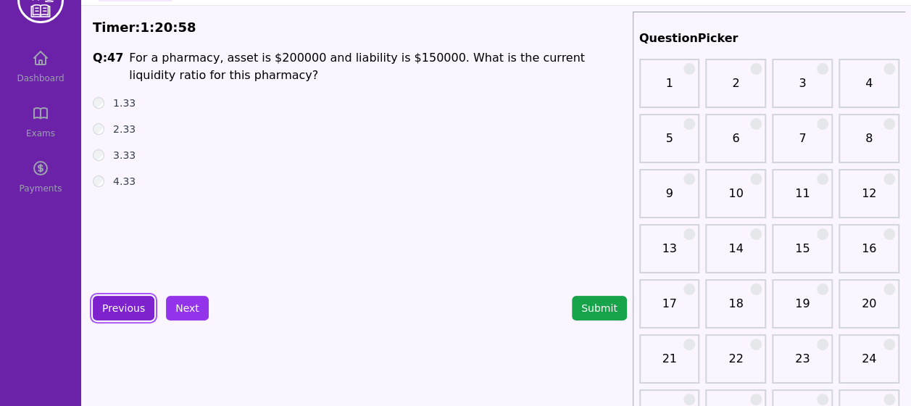
click at [145, 312] on button "Previous" at bounding box center [124, 308] width 62 height 25
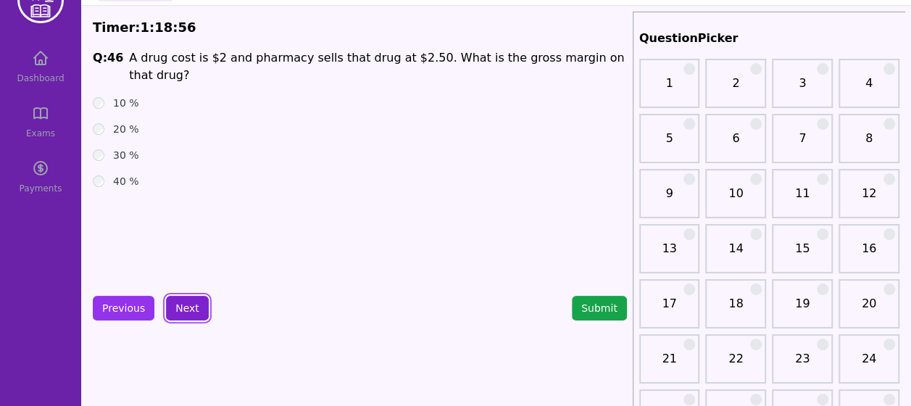
click at [186, 307] on button "Next" at bounding box center [187, 308] width 43 height 25
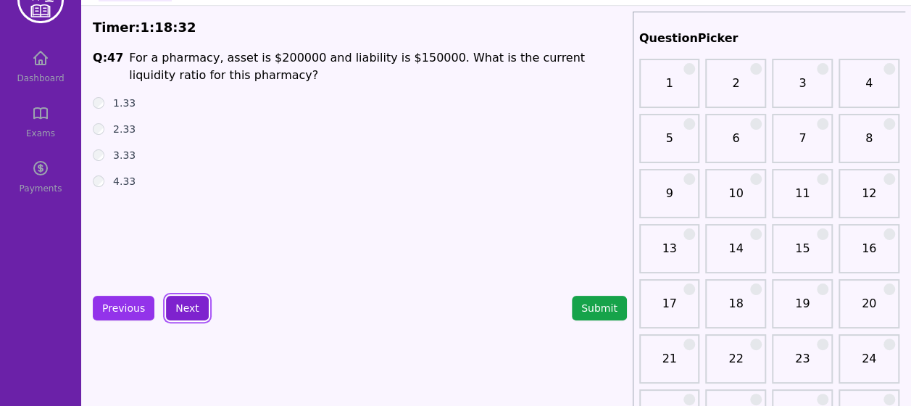
click at [183, 302] on button "Next" at bounding box center [187, 308] width 43 height 25
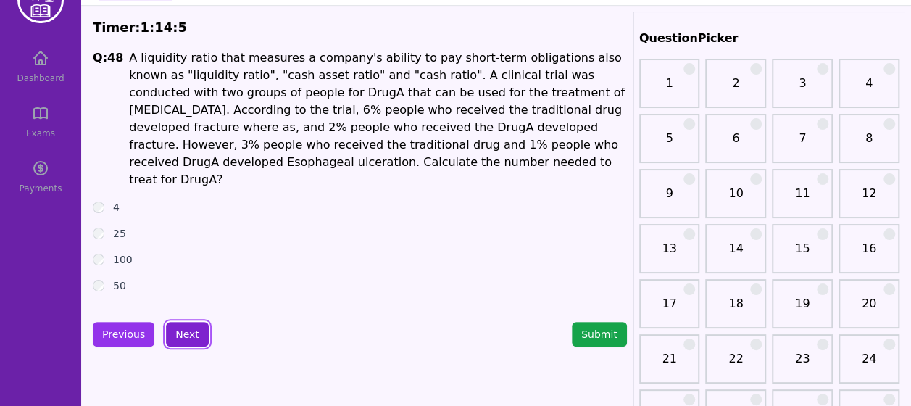
click at [181, 322] on button "Next" at bounding box center [187, 334] width 43 height 25
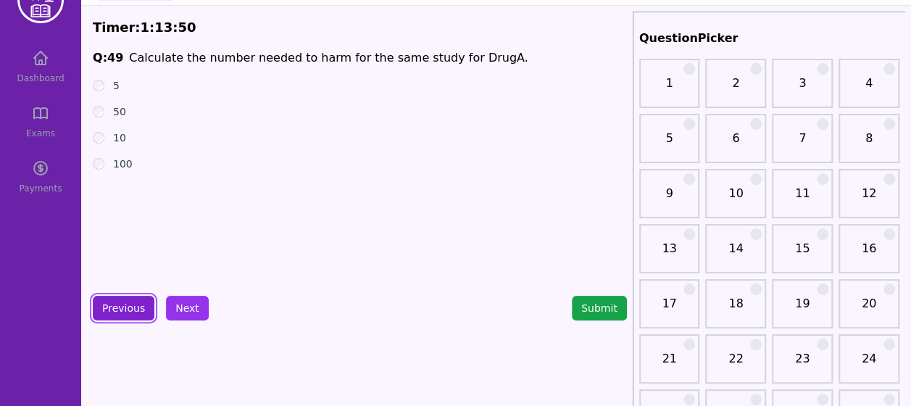
click at [133, 312] on button "Previous" at bounding box center [124, 308] width 62 height 25
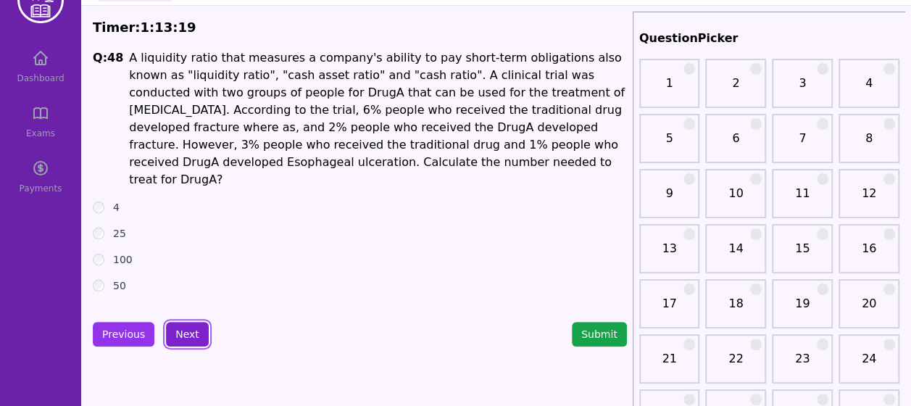
click at [178, 322] on button "Next" at bounding box center [187, 334] width 43 height 25
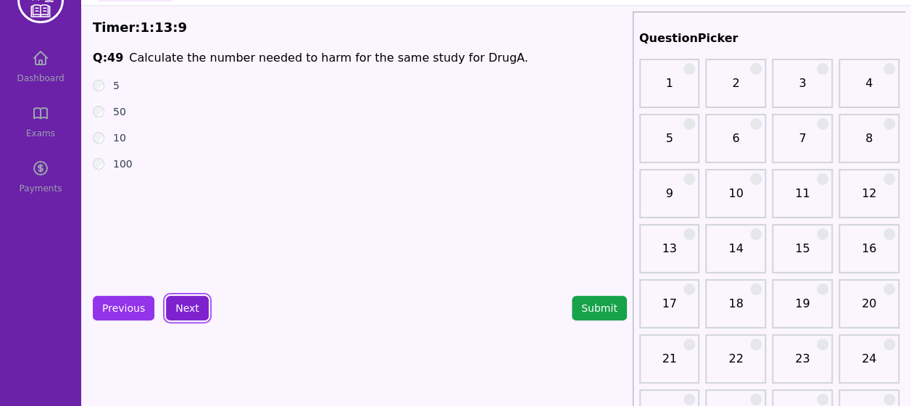
click at [186, 304] on button "Next" at bounding box center [187, 308] width 43 height 25
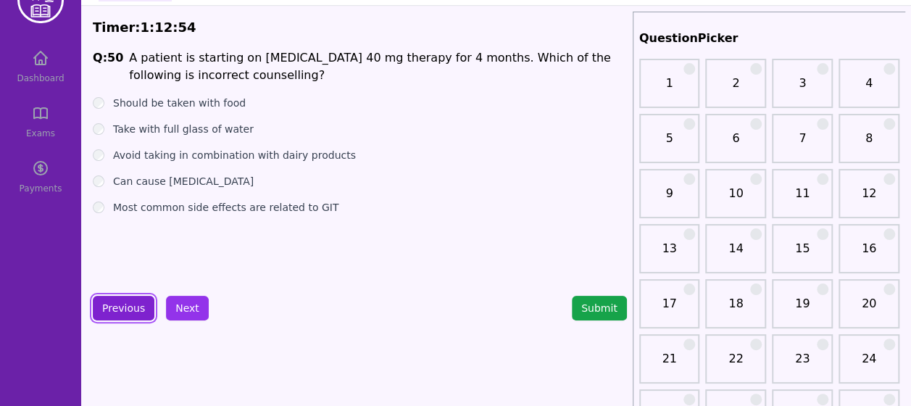
click at [132, 299] on button "Previous" at bounding box center [124, 308] width 62 height 25
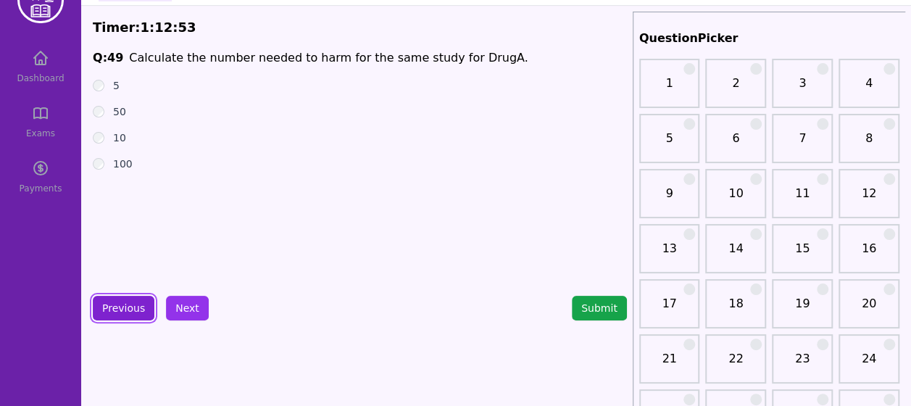
click at [132, 299] on button "Previous" at bounding box center [124, 308] width 62 height 25
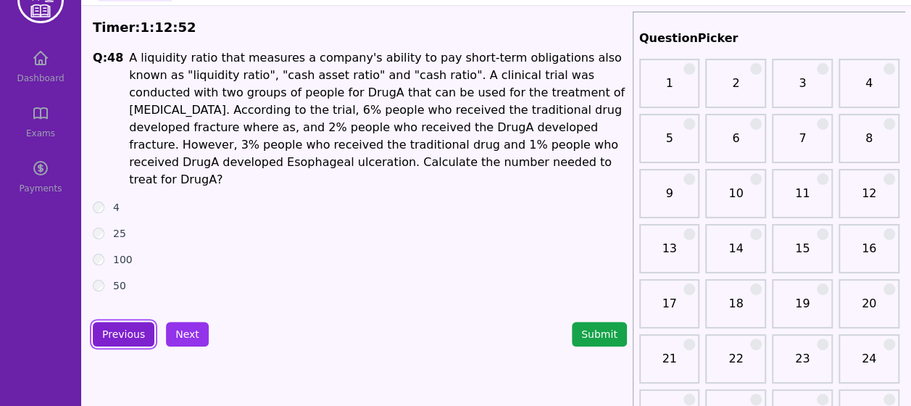
click at [124, 322] on button "Previous" at bounding box center [124, 334] width 62 height 25
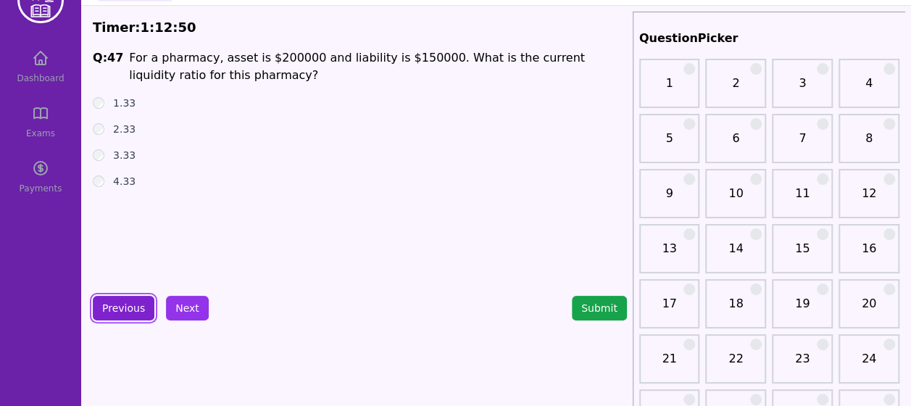
click at [125, 315] on button "Previous" at bounding box center [124, 308] width 62 height 25
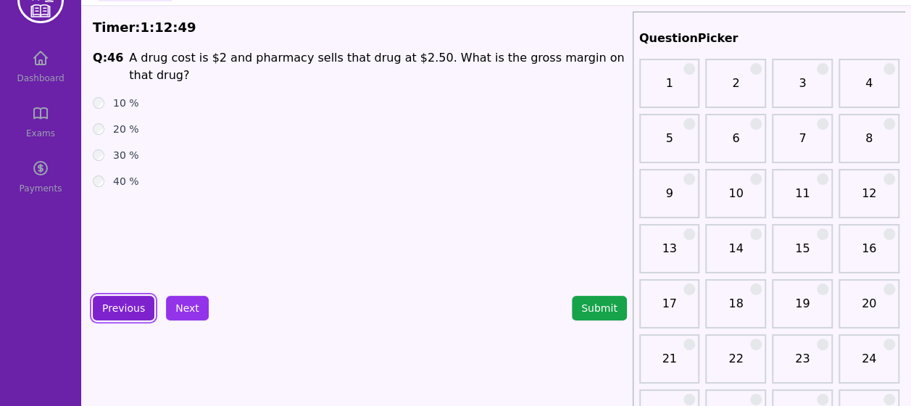
click at [125, 315] on button "Previous" at bounding box center [124, 308] width 62 height 25
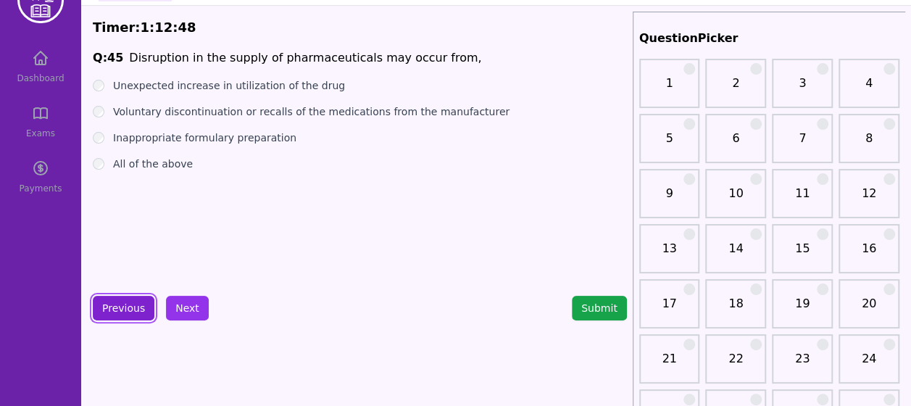
click at [125, 315] on button "Previous" at bounding box center [124, 308] width 62 height 25
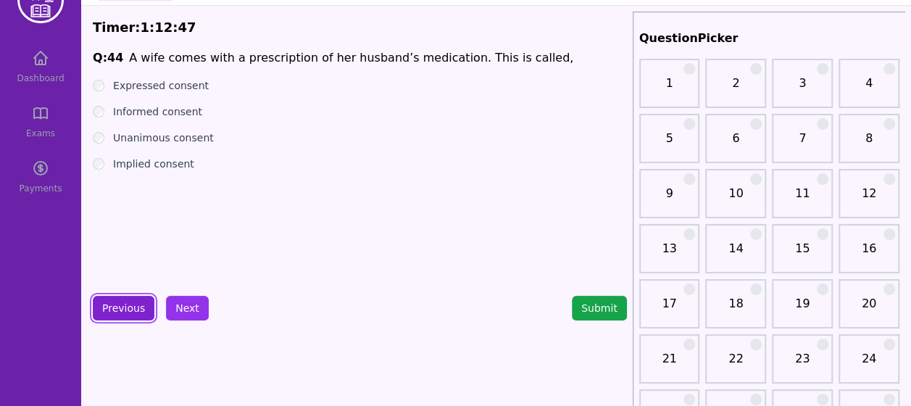
click at [125, 315] on button "Previous" at bounding box center [124, 308] width 62 height 25
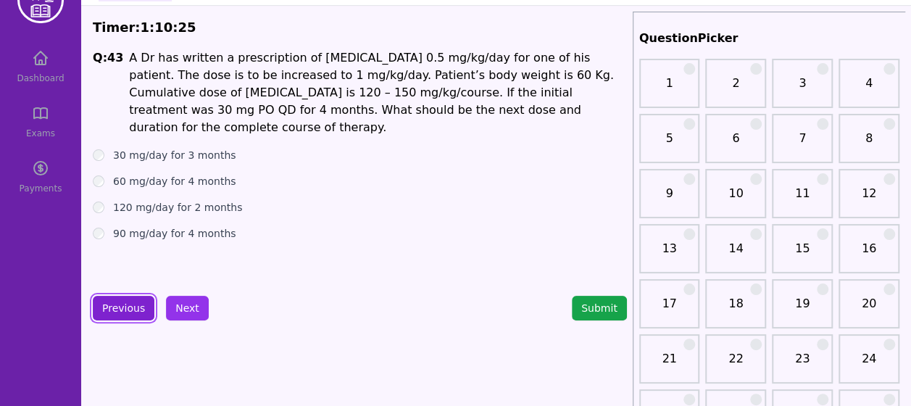
click at [113, 315] on button "Previous" at bounding box center [124, 308] width 62 height 25
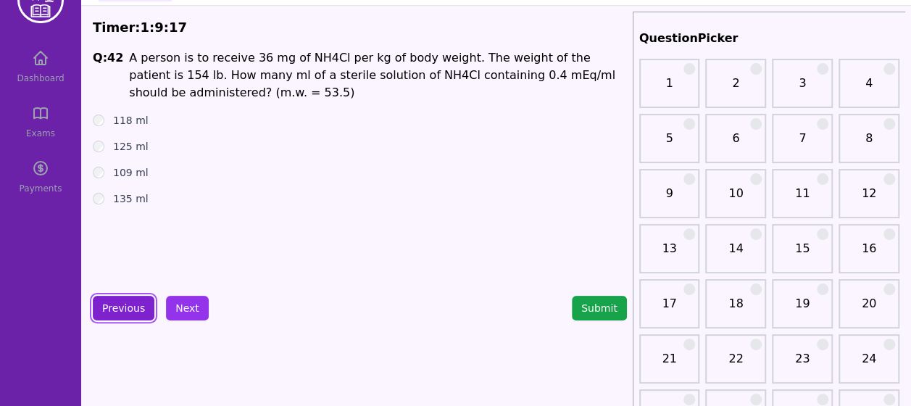
click at [114, 308] on button "Previous" at bounding box center [124, 308] width 62 height 25
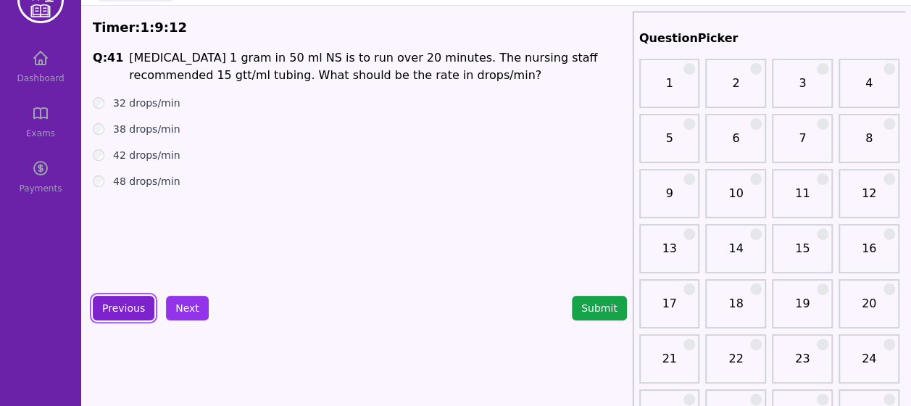
click at [143, 304] on button "Previous" at bounding box center [124, 308] width 62 height 25
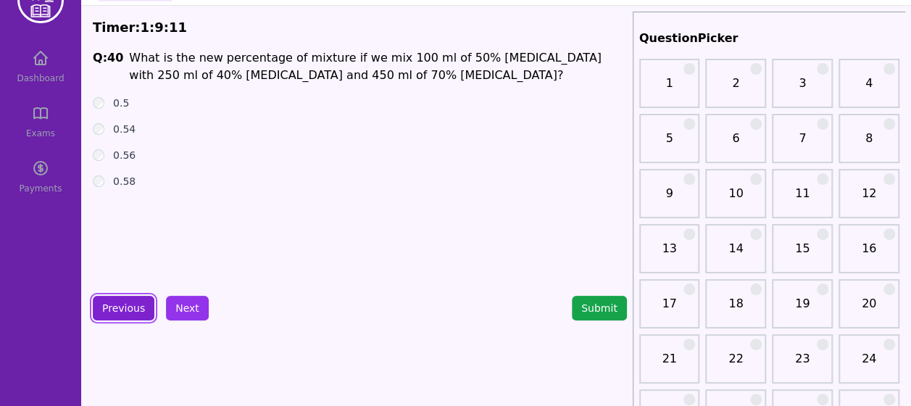
click at [143, 304] on button "Previous" at bounding box center [124, 308] width 62 height 25
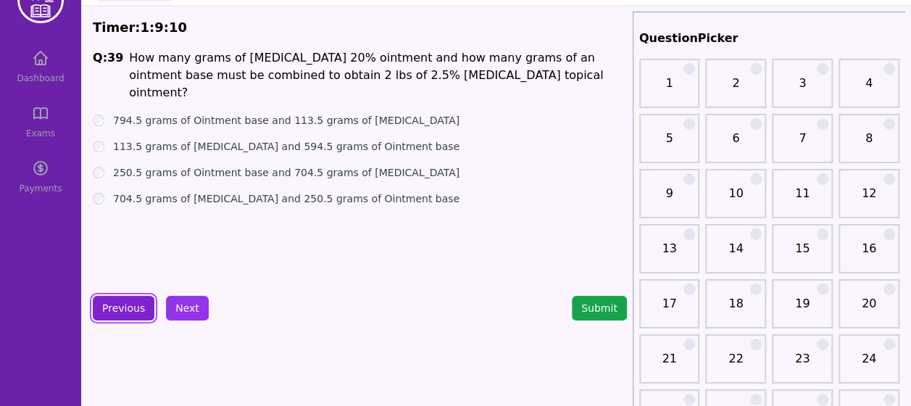
click at [143, 304] on button "Previous" at bounding box center [124, 308] width 62 height 25
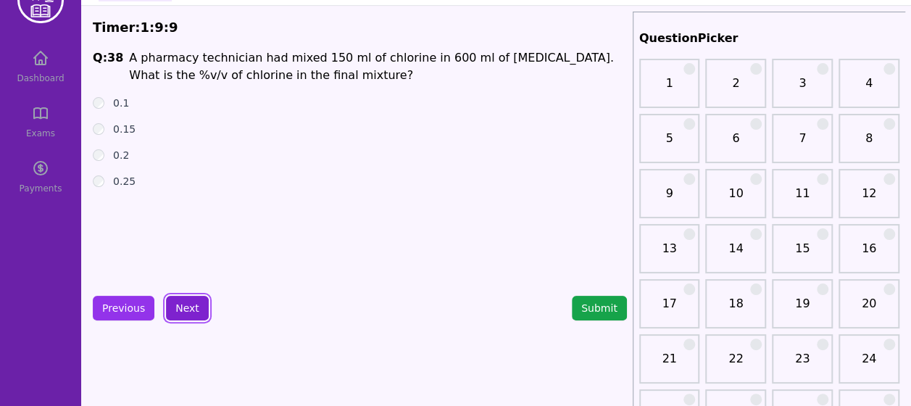
click at [176, 312] on button "Next" at bounding box center [187, 308] width 43 height 25
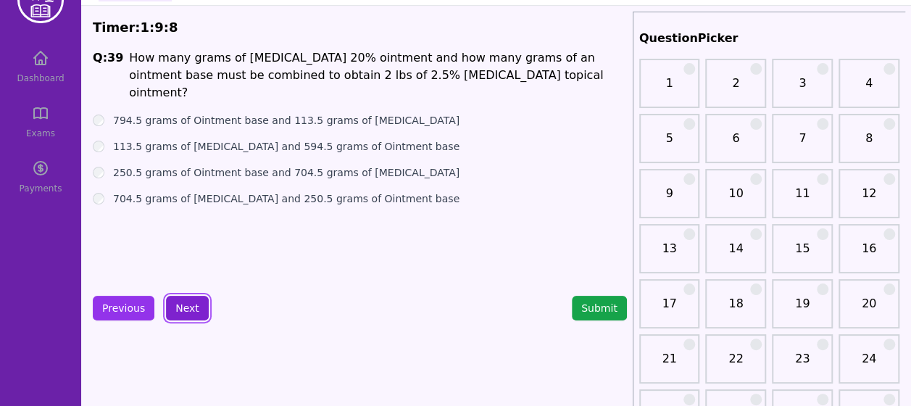
click at [176, 312] on button "Next" at bounding box center [187, 308] width 43 height 25
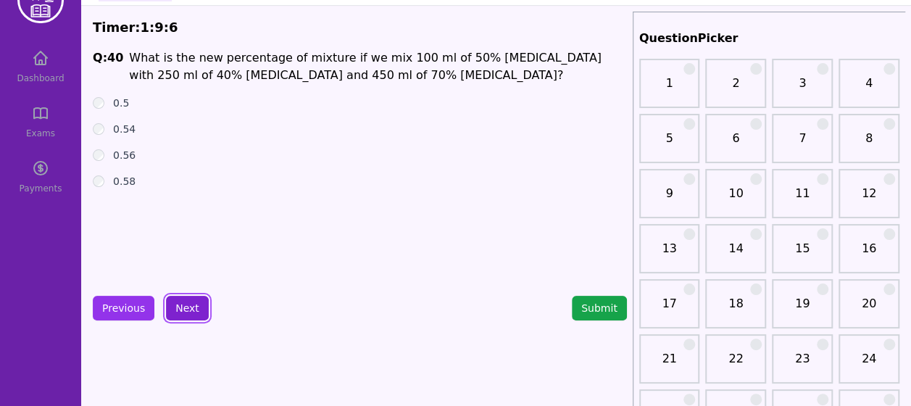
click at [176, 312] on button "Next" at bounding box center [187, 308] width 43 height 25
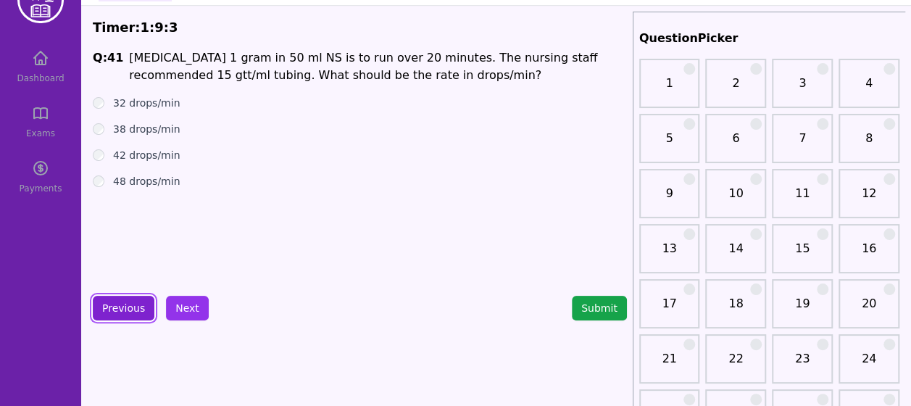
click at [126, 309] on button "Previous" at bounding box center [124, 308] width 62 height 25
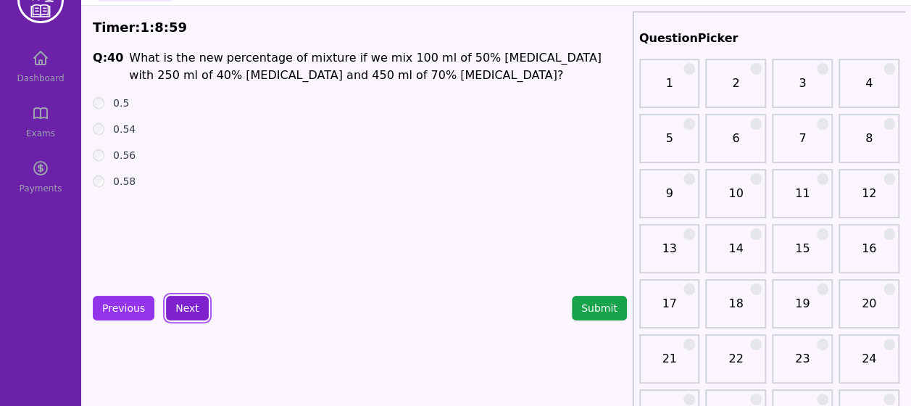
click at [191, 309] on button "Next" at bounding box center [187, 308] width 43 height 25
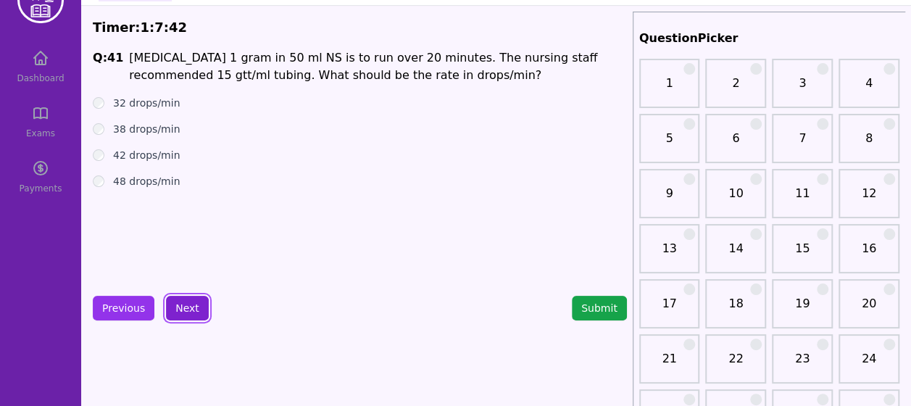
click at [172, 299] on button "Next" at bounding box center [187, 308] width 43 height 25
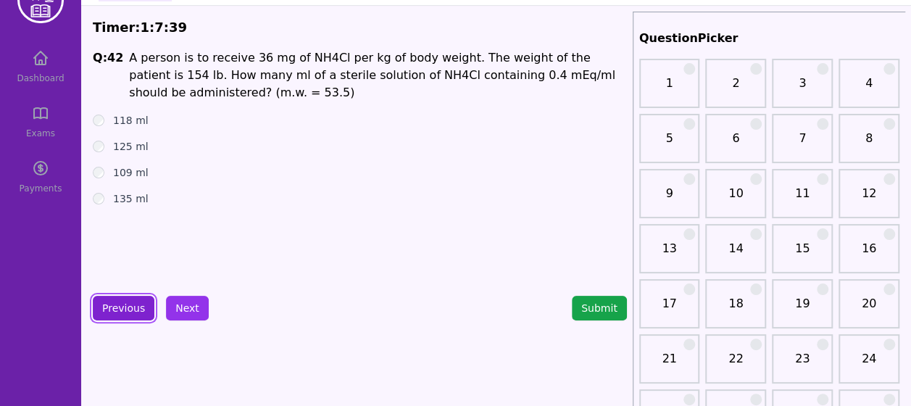
click at [148, 304] on button "Previous" at bounding box center [124, 308] width 62 height 25
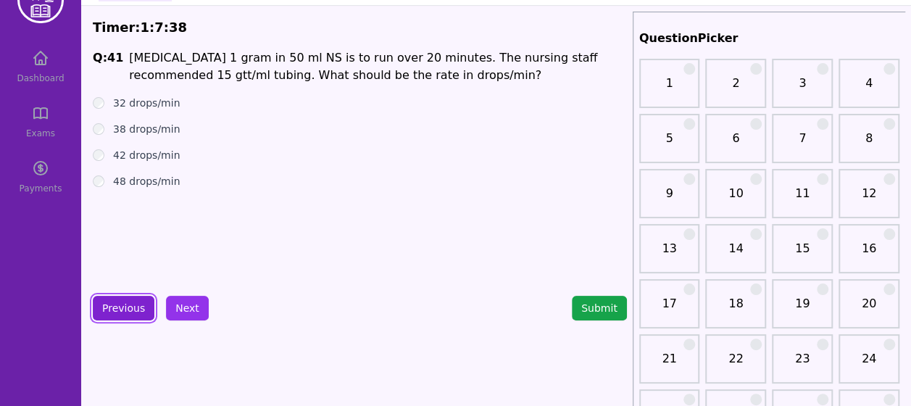
click at [141, 305] on button "Previous" at bounding box center [124, 308] width 62 height 25
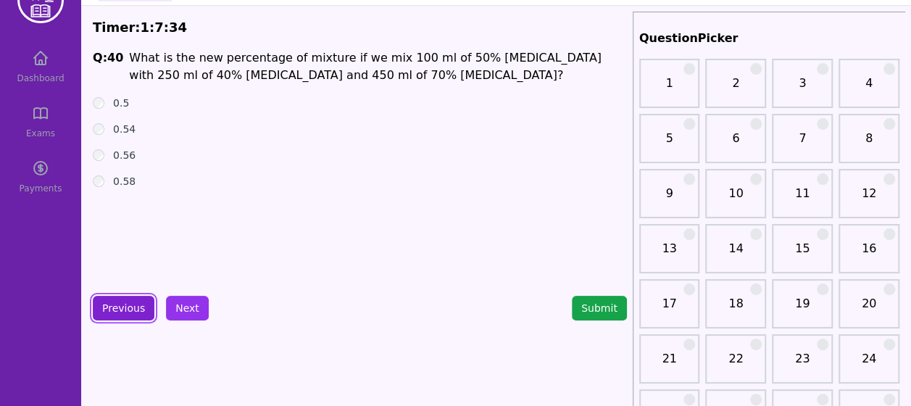
click at [135, 309] on button "Previous" at bounding box center [124, 308] width 62 height 25
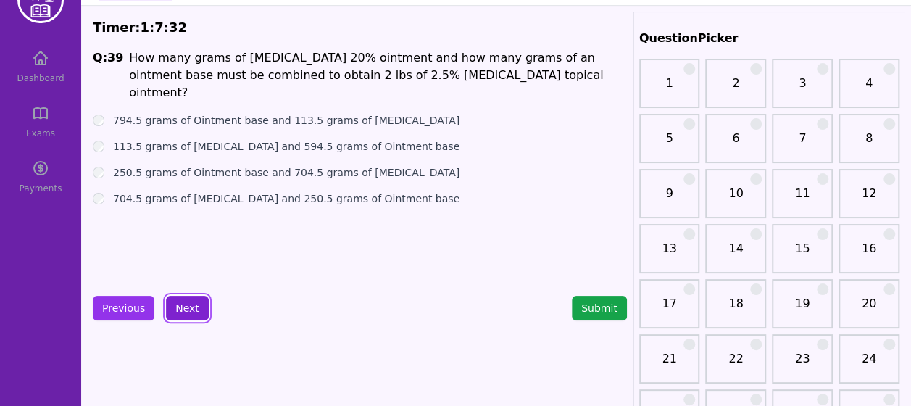
click at [189, 299] on button "Next" at bounding box center [187, 308] width 43 height 25
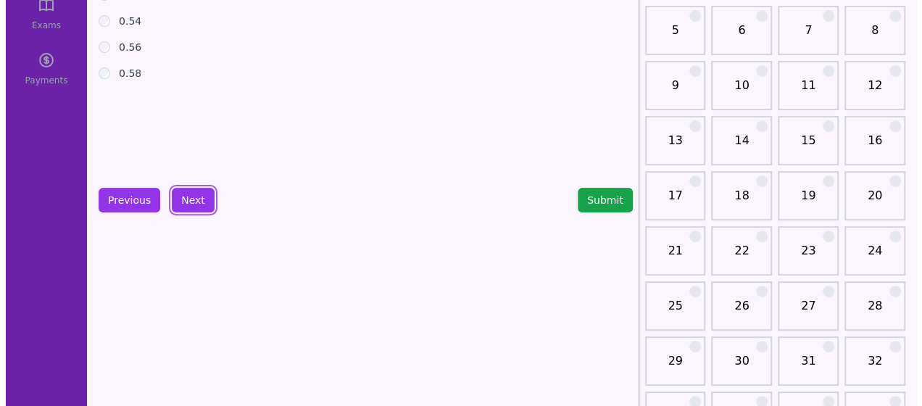
scroll to position [149, 0]
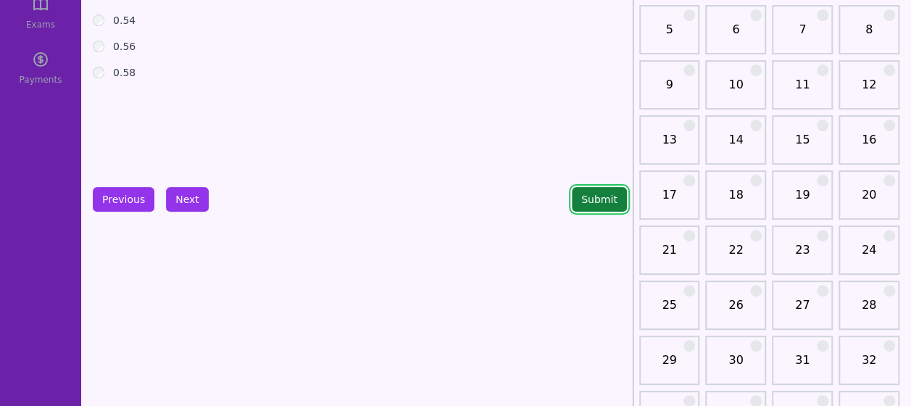
click at [599, 209] on button "Submit" at bounding box center [599, 199] width 55 height 25
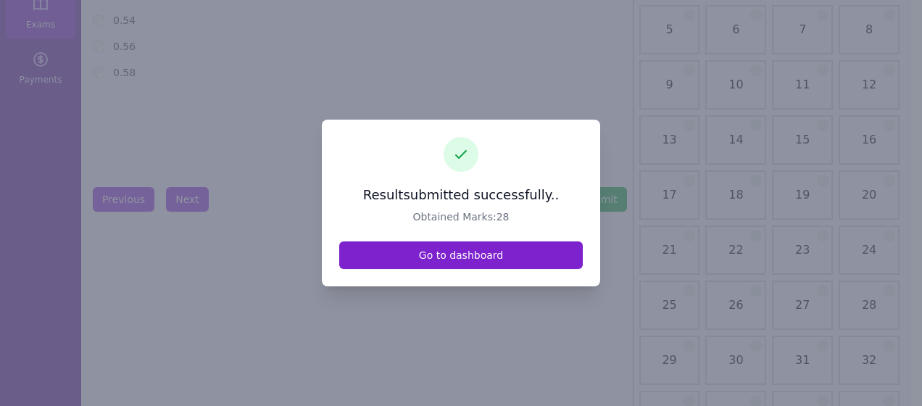
click at [513, 266] on link "Go to dashboard" at bounding box center [460, 255] width 243 height 28
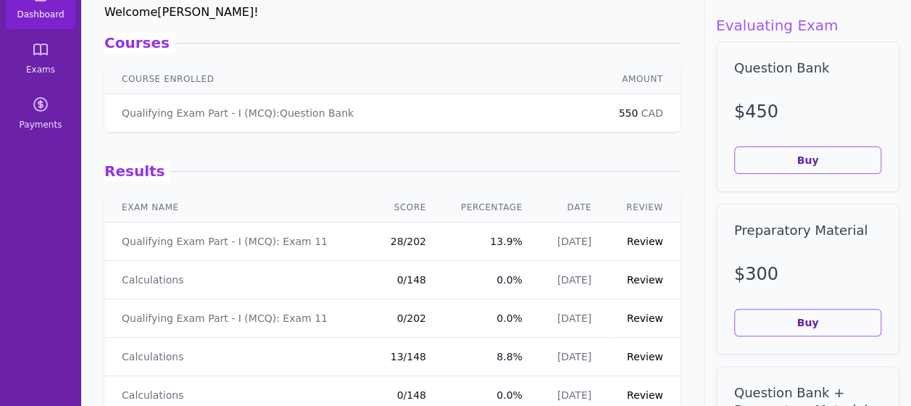
scroll to position [103, 0]
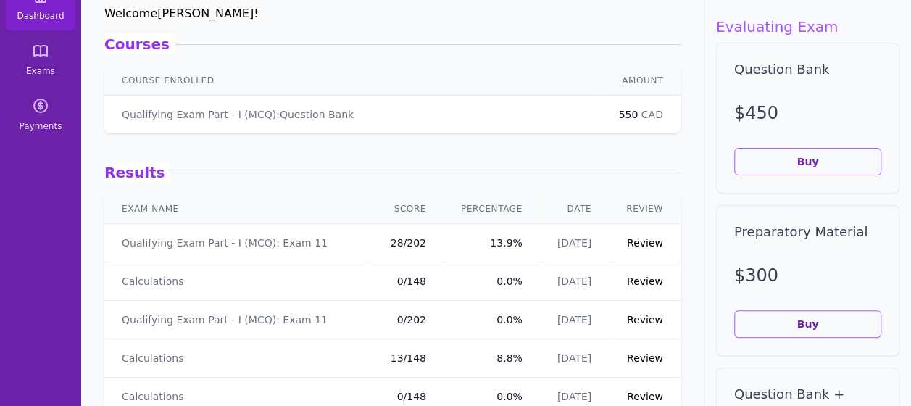
click at [637, 246] on link "Review" at bounding box center [645, 243] width 36 height 12
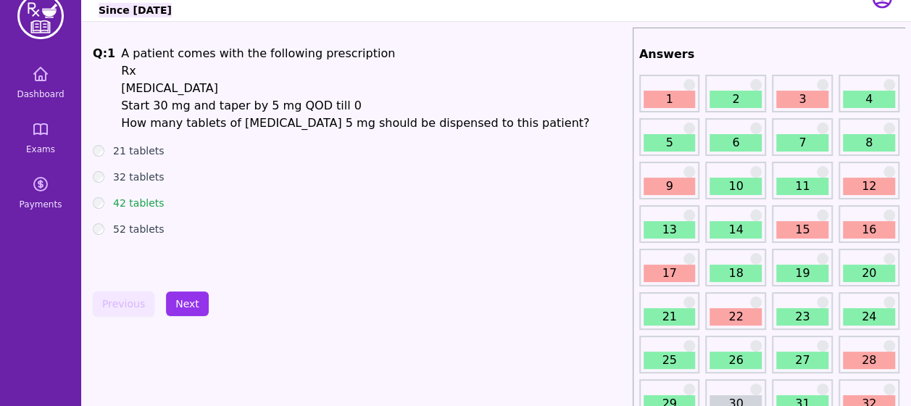
scroll to position [24, 0]
click at [172, 300] on button "Next" at bounding box center [187, 304] width 43 height 25
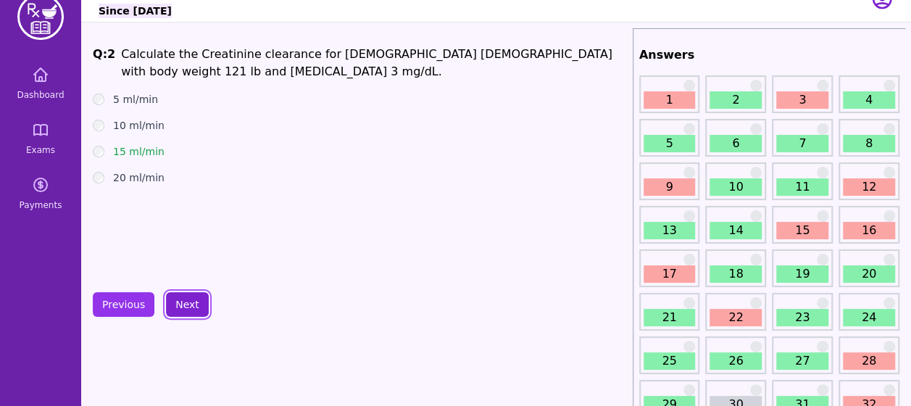
click at [172, 300] on button "Next" at bounding box center [187, 304] width 43 height 25
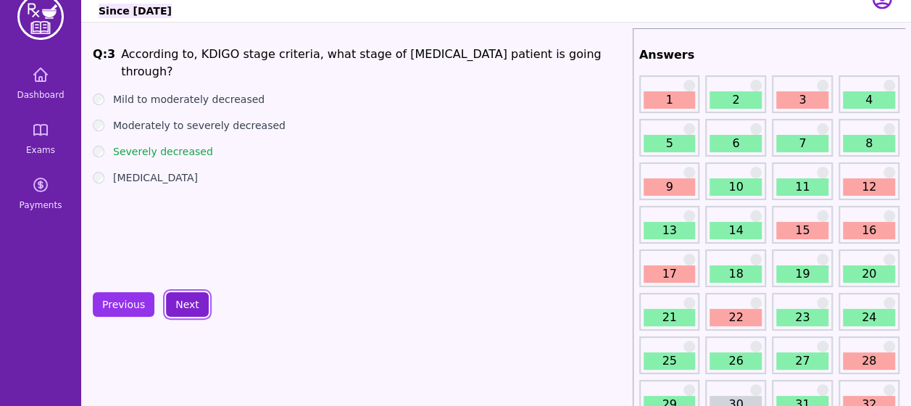
click at [172, 300] on button "Next" at bounding box center [187, 304] width 43 height 25
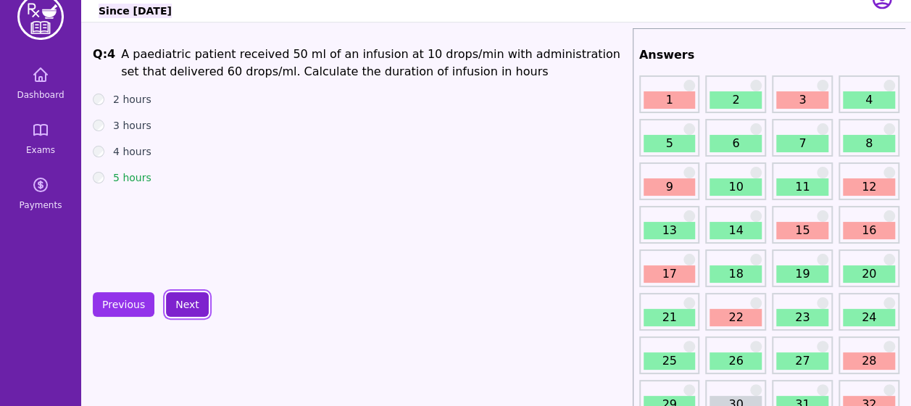
click at [172, 300] on button "Next" at bounding box center [187, 304] width 43 height 25
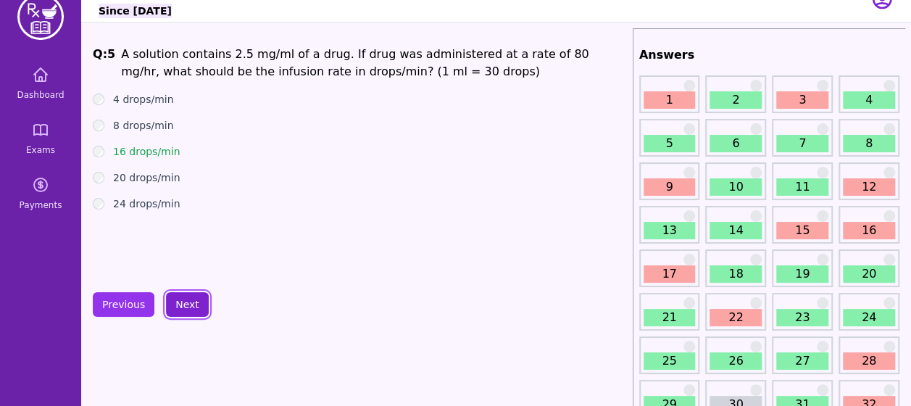
click at [172, 300] on button "Next" at bounding box center [187, 304] width 43 height 25
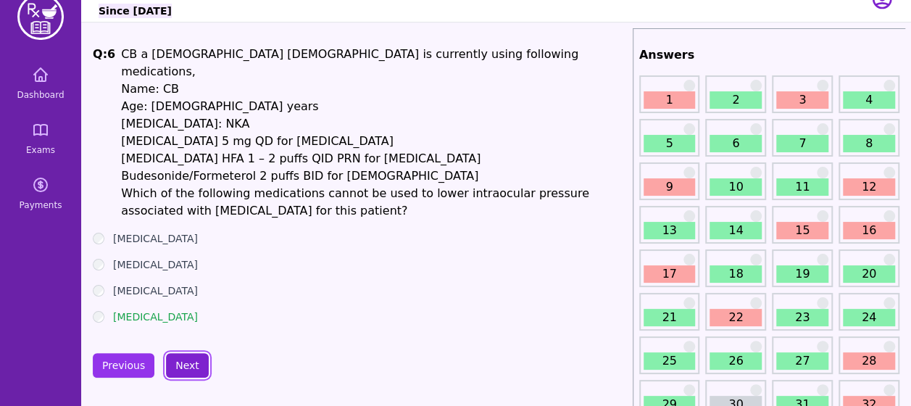
click at [182, 353] on button "Next" at bounding box center [187, 365] width 43 height 25
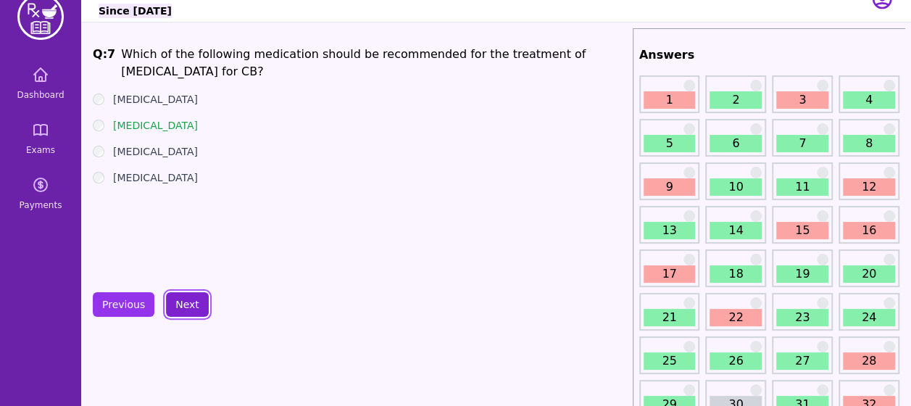
click at [186, 313] on button "Next" at bounding box center [187, 304] width 43 height 25
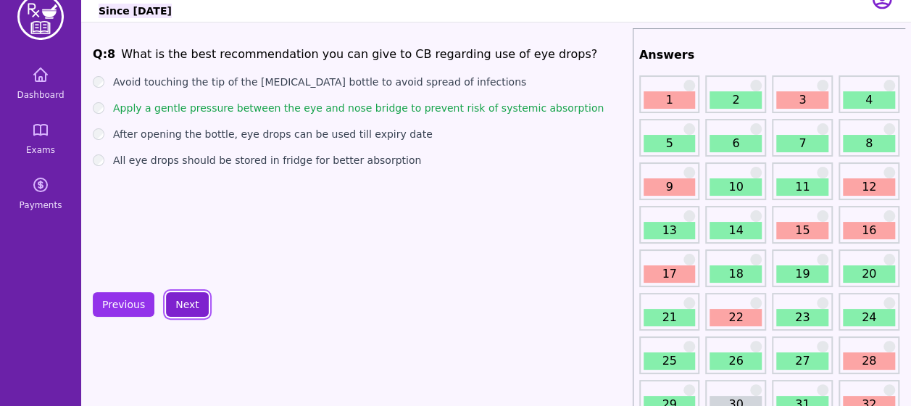
click at [186, 313] on button "Next" at bounding box center [187, 304] width 43 height 25
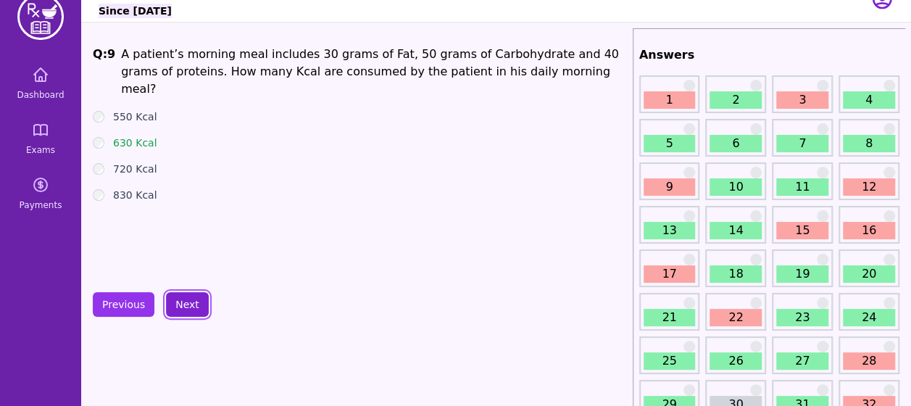
click at [188, 301] on button "Next" at bounding box center [187, 304] width 43 height 25
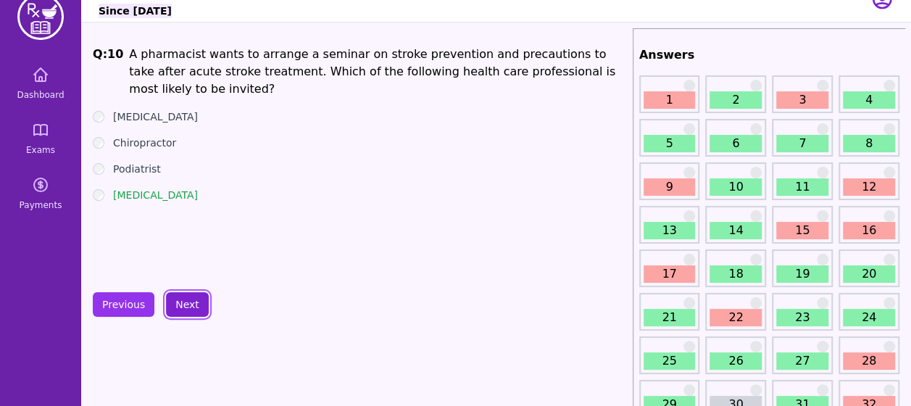
click at [188, 301] on button "Next" at bounding box center [187, 304] width 43 height 25
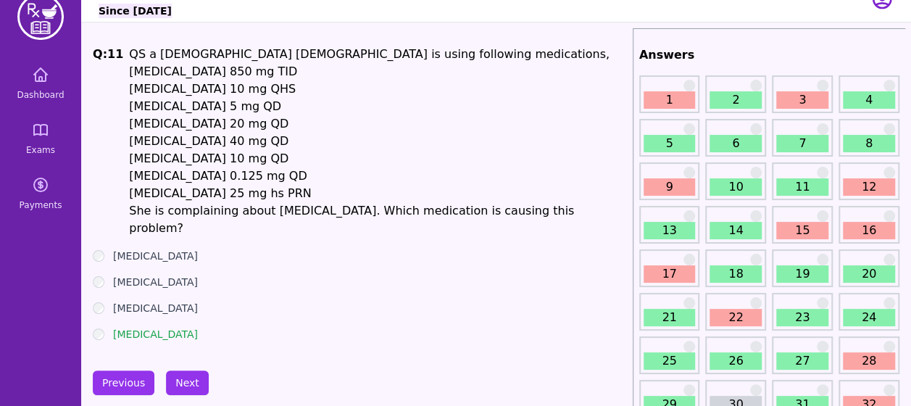
click at [177, 370] on button "Next" at bounding box center [187, 382] width 43 height 25
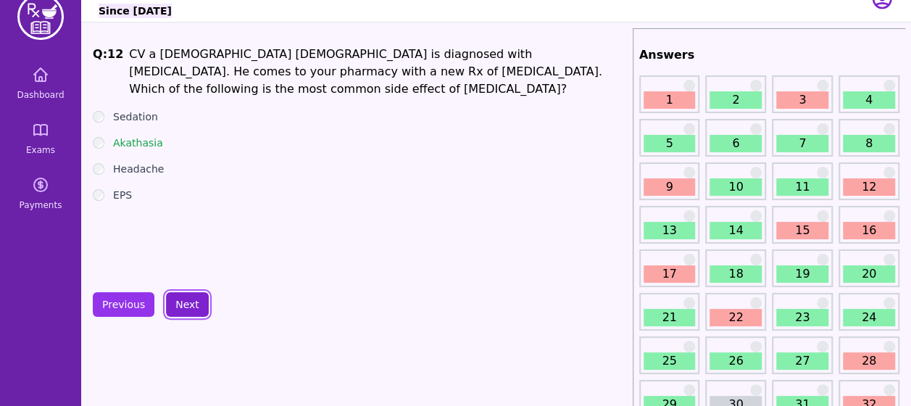
click at [186, 305] on button "Next" at bounding box center [187, 304] width 43 height 25
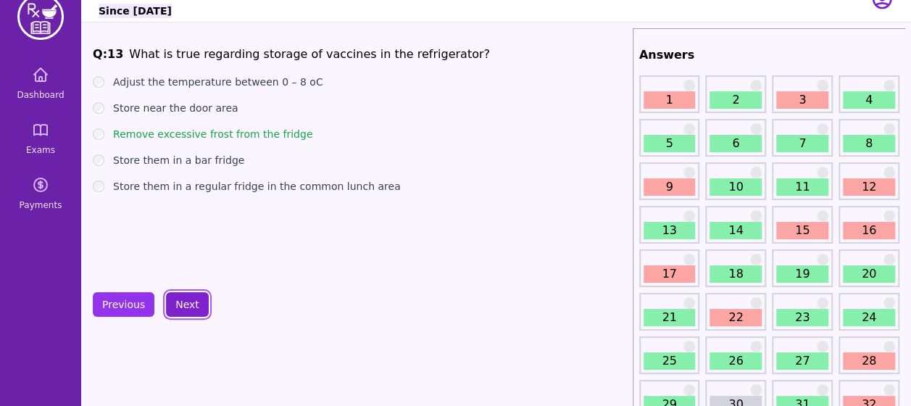
click at [186, 305] on button "Next" at bounding box center [187, 304] width 43 height 25
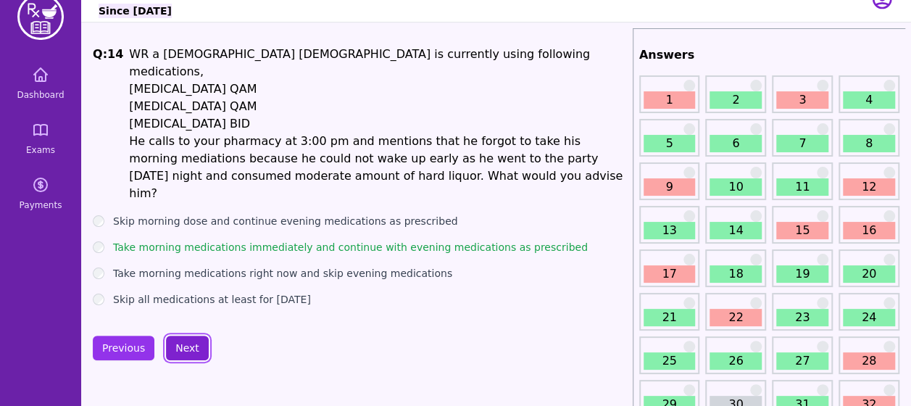
click at [186, 336] on button "Next" at bounding box center [187, 348] width 43 height 25
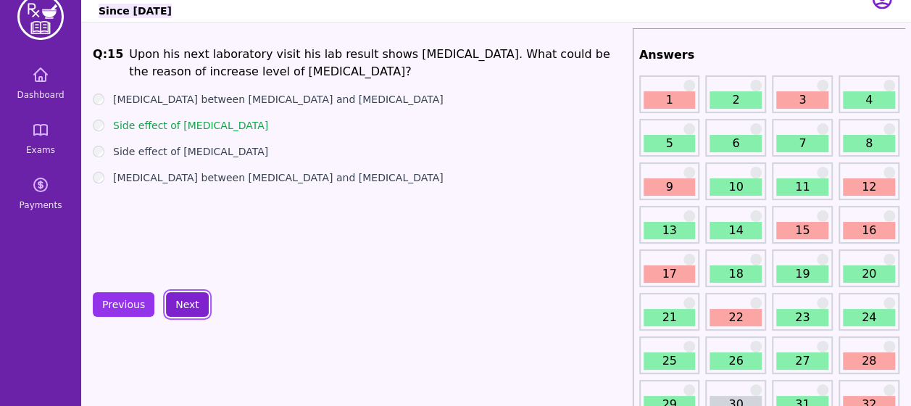
click at [186, 305] on button "Next" at bounding box center [187, 304] width 43 height 25
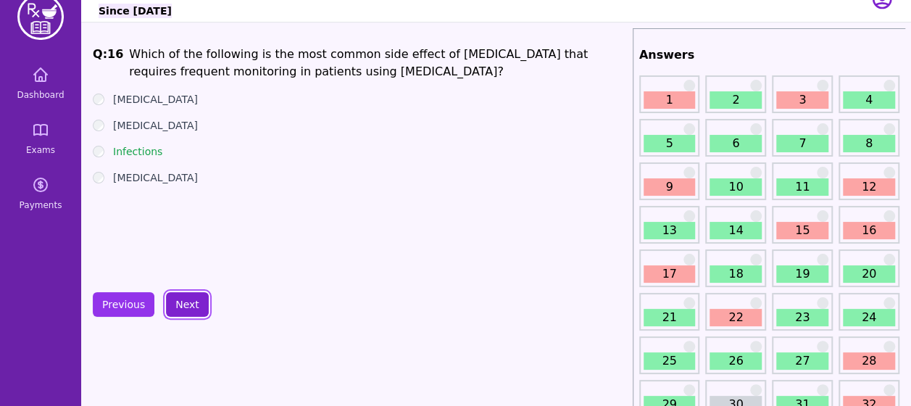
click at [186, 305] on button "Next" at bounding box center [187, 304] width 43 height 25
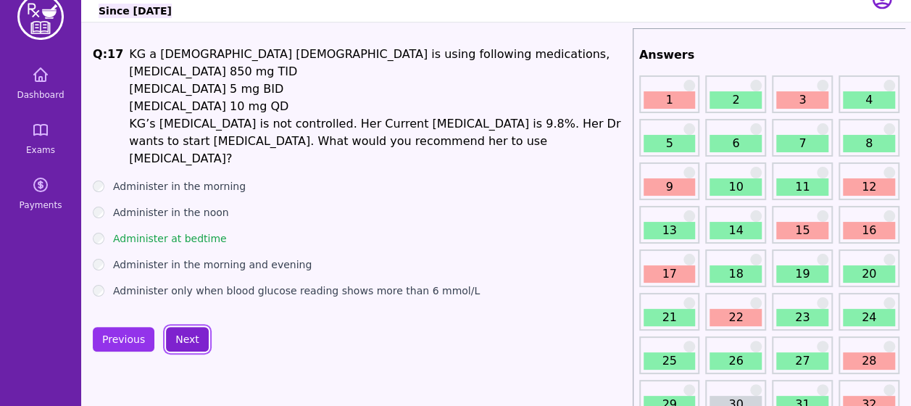
click at [181, 327] on button "Next" at bounding box center [187, 339] width 43 height 25
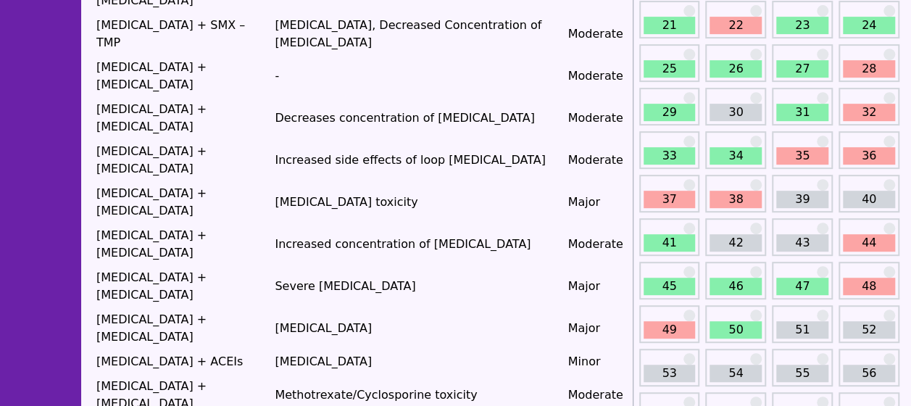
scroll to position [317, 0]
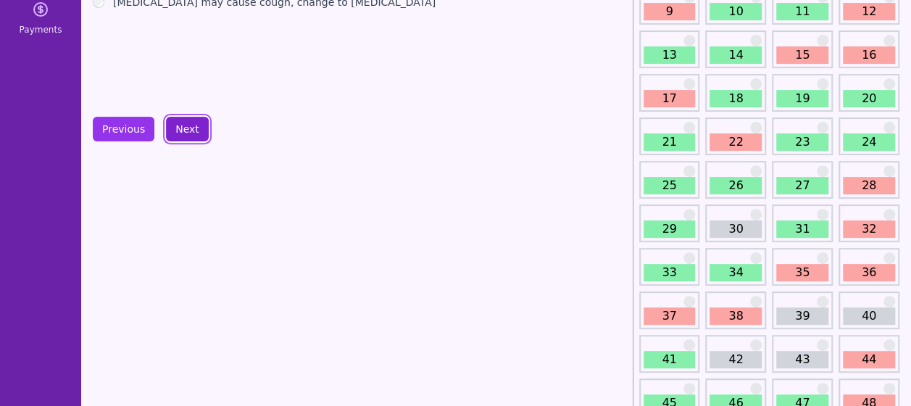
scroll to position [198, 0]
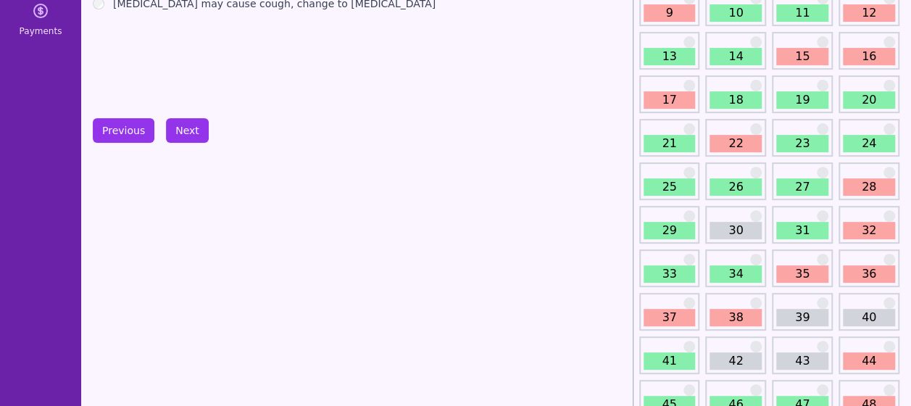
click at [119, 122] on button "Previous" at bounding box center [124, 130] width 62 height 25
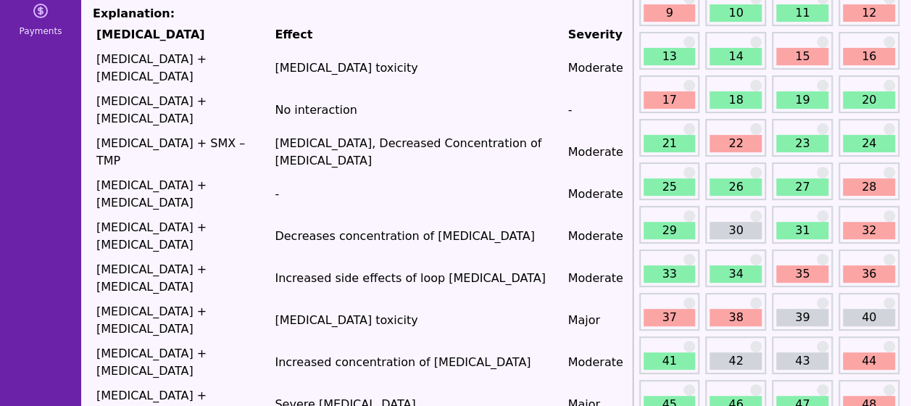
scroll to position [241, 0]
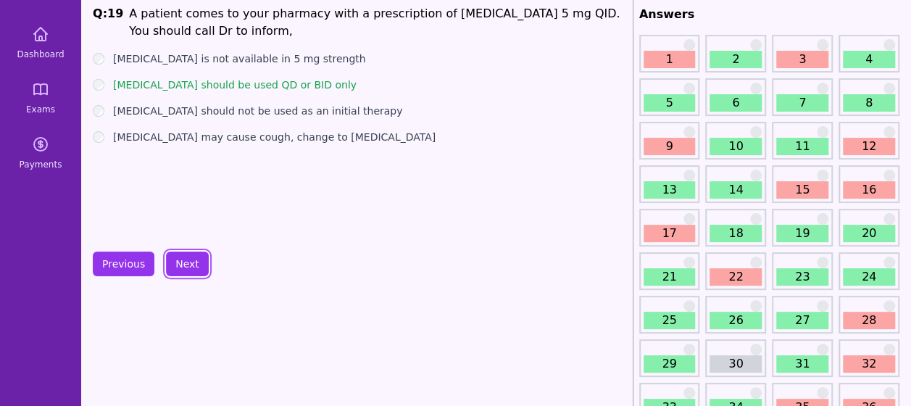
scroll to position [63, 0]
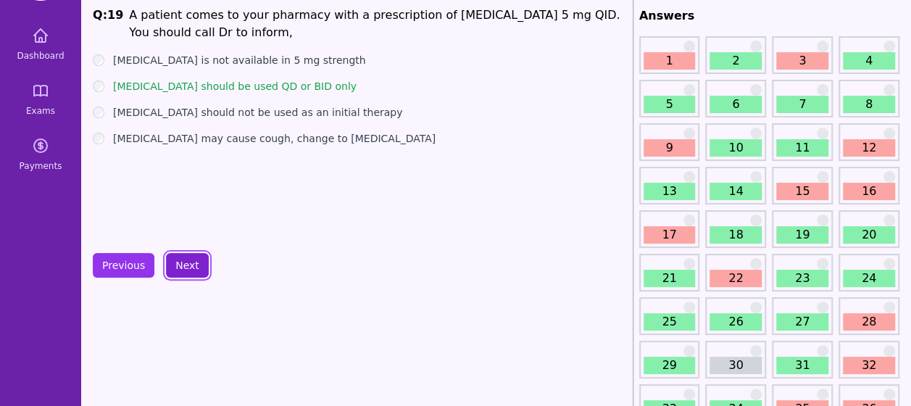
click at [191, 270] on button "Next" at bounding box center [187, 265] width 43 height 25
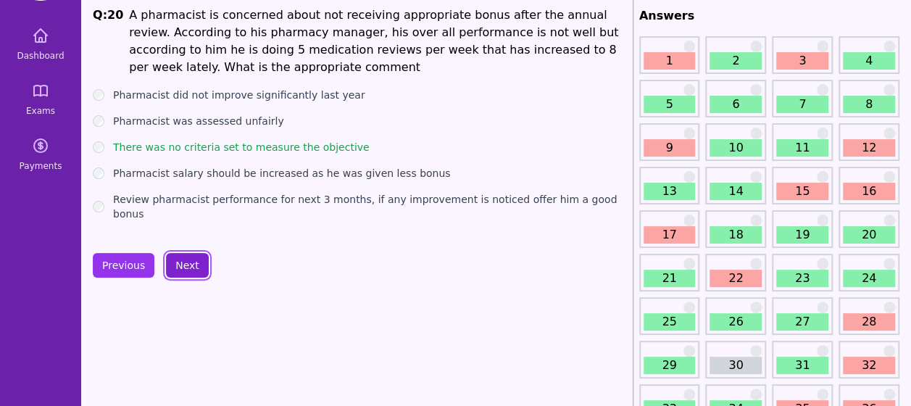
click at [191, 270] on button "Next" at bounding box center [187, 265] width 43 height 25
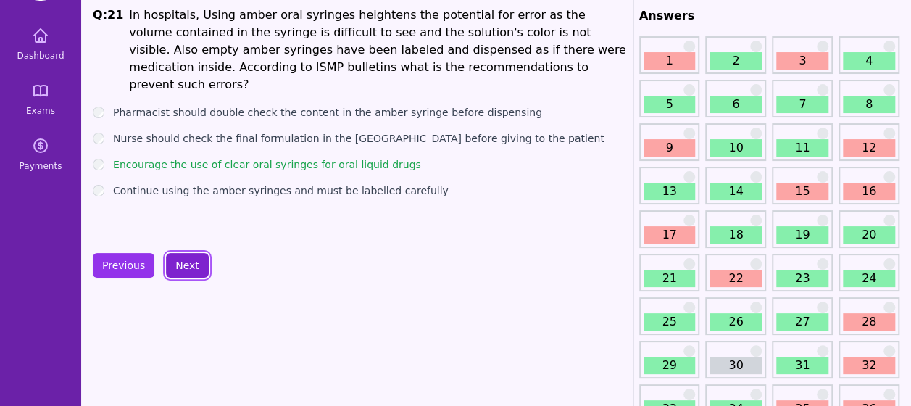
click at [191, 270] on button "Next" at bounding box center [187, 265] width 43 height 25
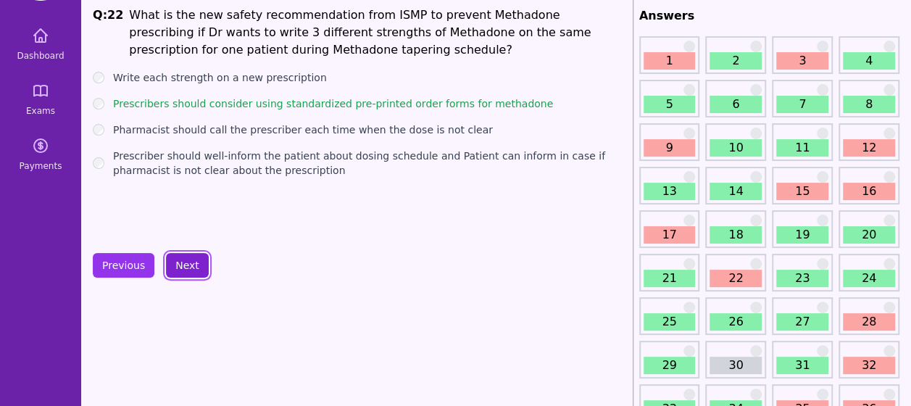
click at [191, 270] on button "Next" at bounding box center [187, 265] width 43 height 25
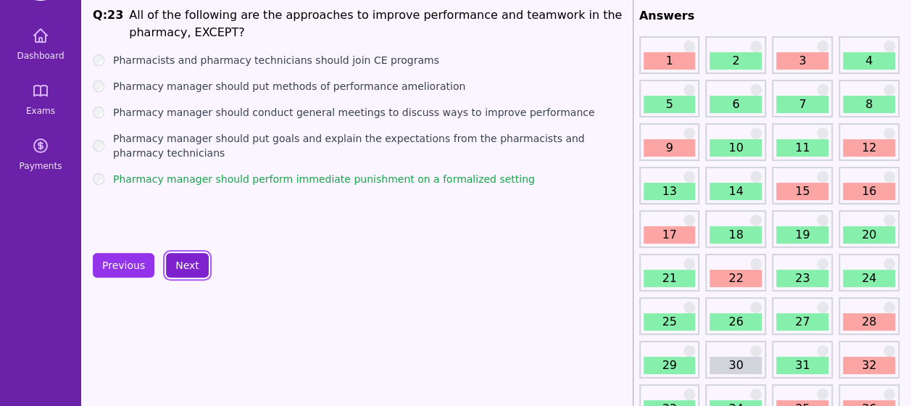
click at [191, 270] on button "Next" at bounding box center [187, 265] width 43 height 25
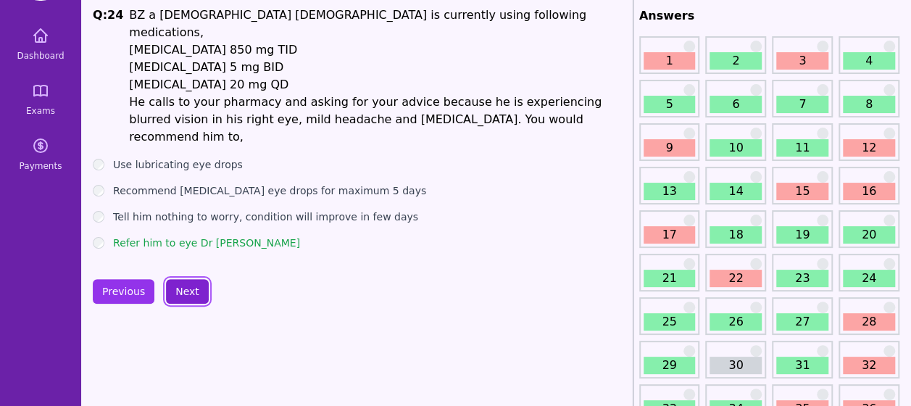
click at [191, 279] on button "Next" at bounding box center [187, 291] width 43 height 25
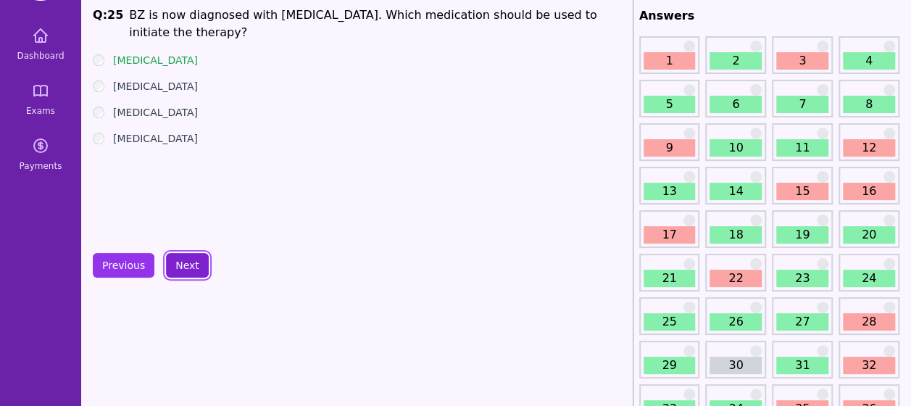
click at [191, 270] on button "Next" at bounding box center [187, 265] width 43 height 25
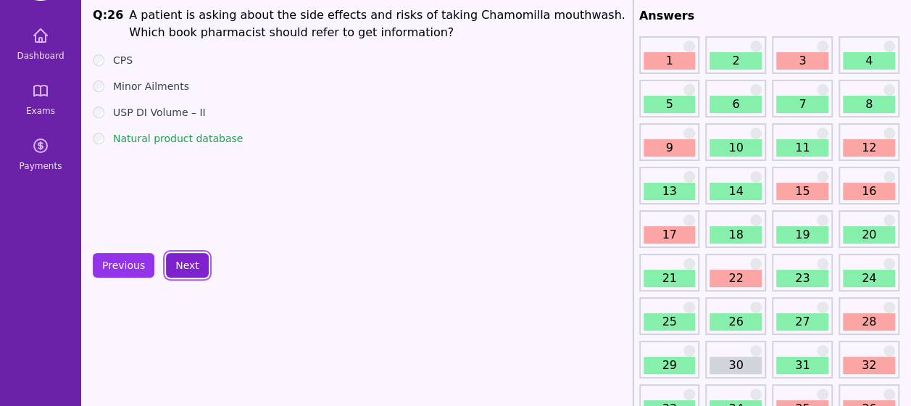
click at [191, 270] on button "Next" at bounding box center [187, 265] width 43 height 25
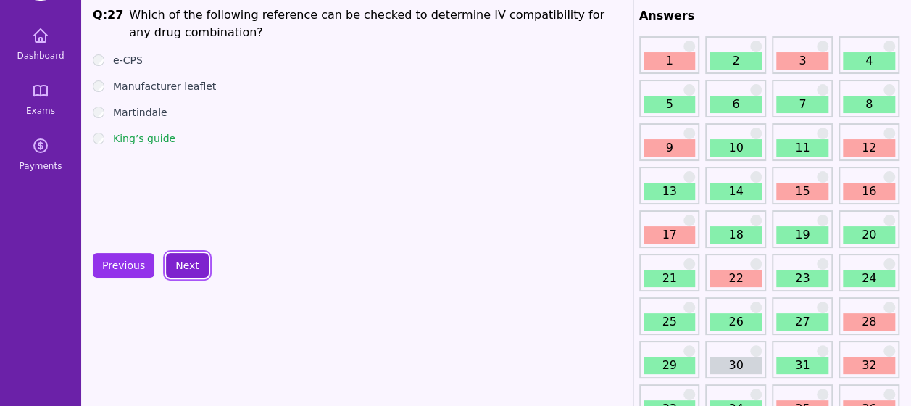
click at [191, 270] on button "Next" at bounding box center [187, 265] width 43 height 25
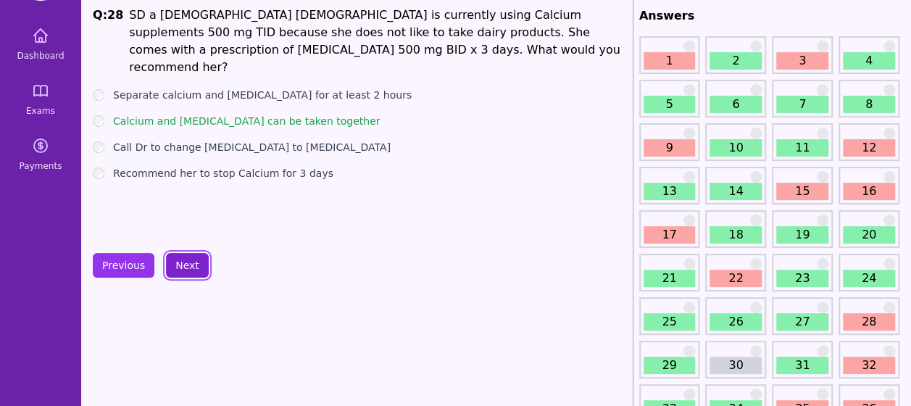
click at [191, 270] on button "Next" at bounding box center [187, 265] width 43 height 25
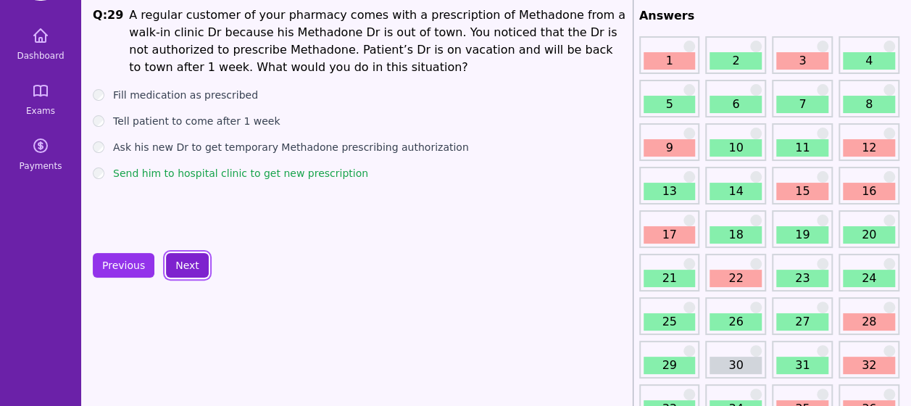
click at [191, 270] on button "Next" at bounding box center [187, 265] width 43 height 25
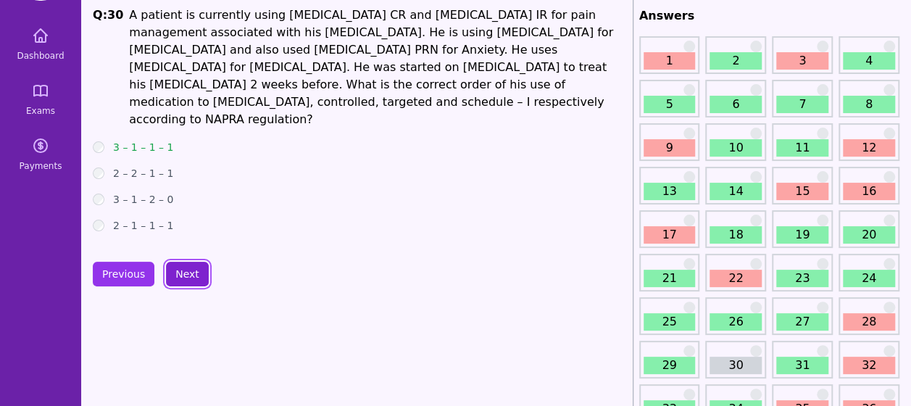
click at [191, 270] on button "Next" at bounding box center [187, 274] width 43 height 25
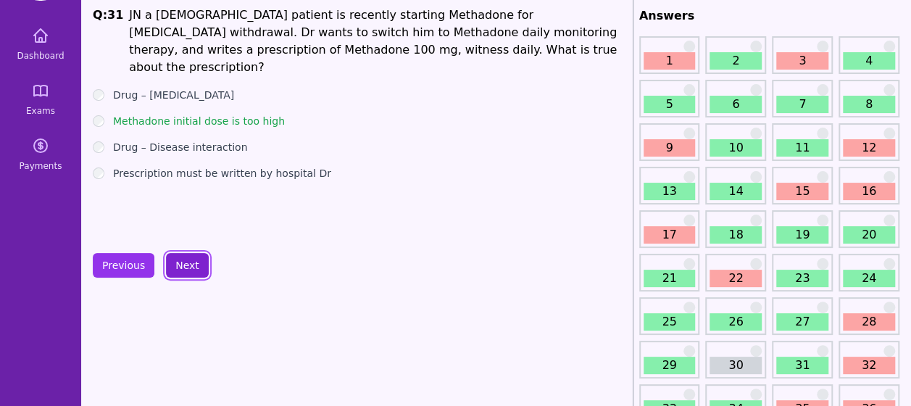
click at [191, 270] on button "Next" at bounding box center [187, 265] width 43 height 25
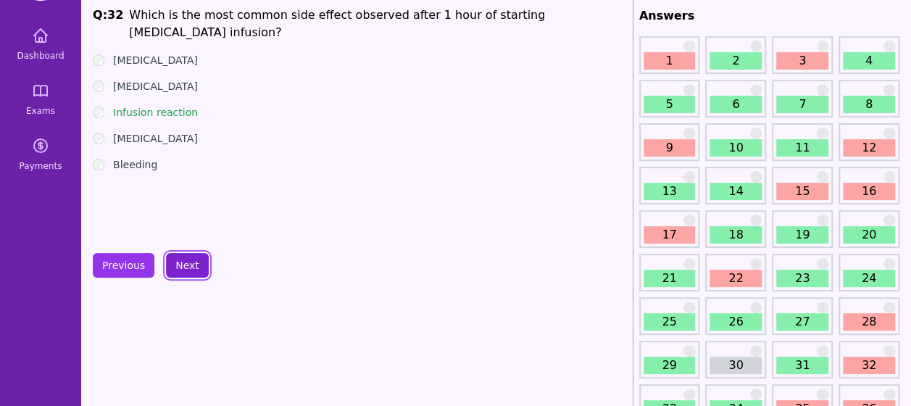
click at [192, 259] on button "Next" at bounding box center [187, 265] width 43 height 25
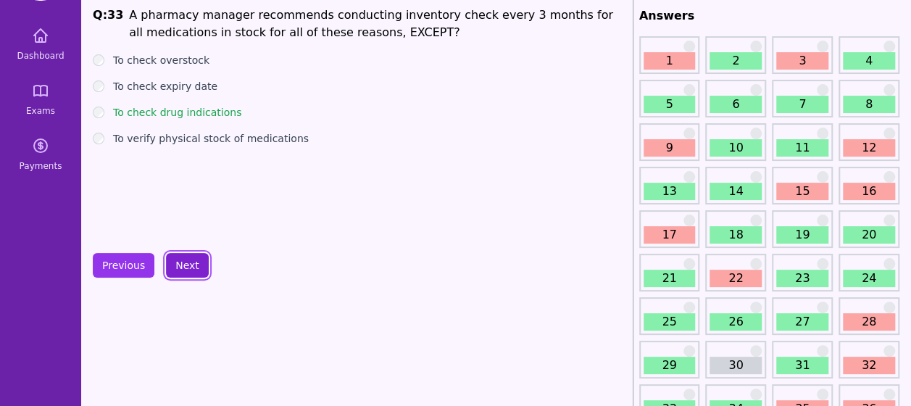
click at [192, 259] on button "Next" at bounding box center [187, 265] width 43 height 25
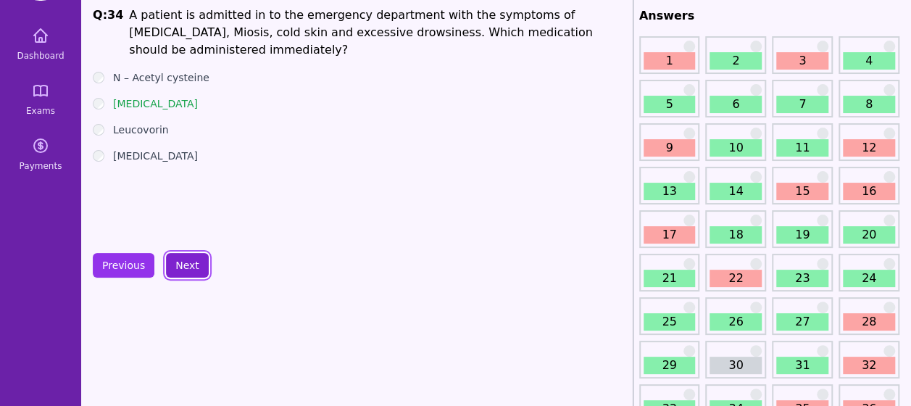
click at [192, 259] on button "Next" at bounding box center [187, 265] width 43 height 25
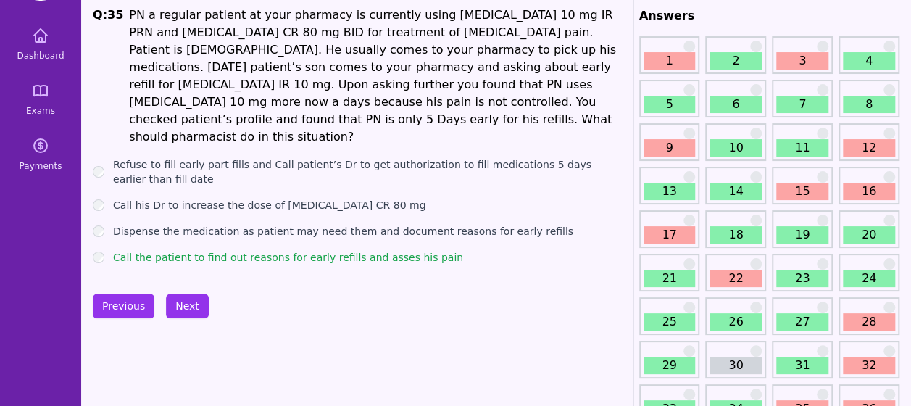
click at [202, 293] on div "Previous Next" at bounding box center [360, 305] width 534 height 25
click at [191, 293] on button "Next" at bounding box center [187, 305] width 43 height 25
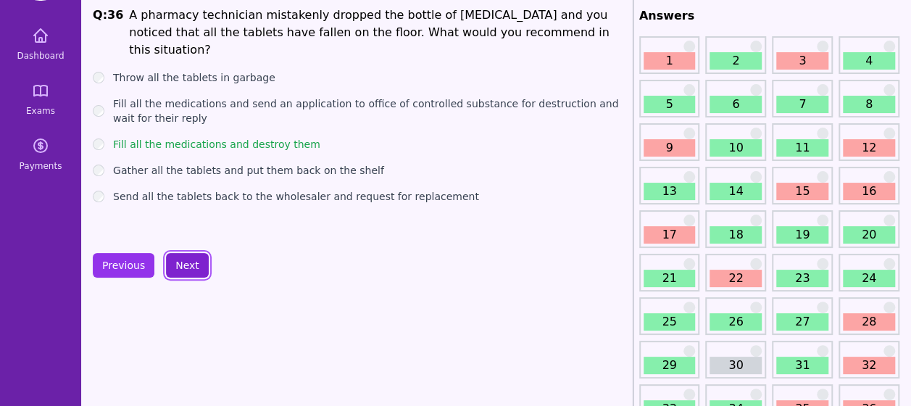
click at [197, 266] on button "Next" at bounding box center [187, 265] width 43 height 25
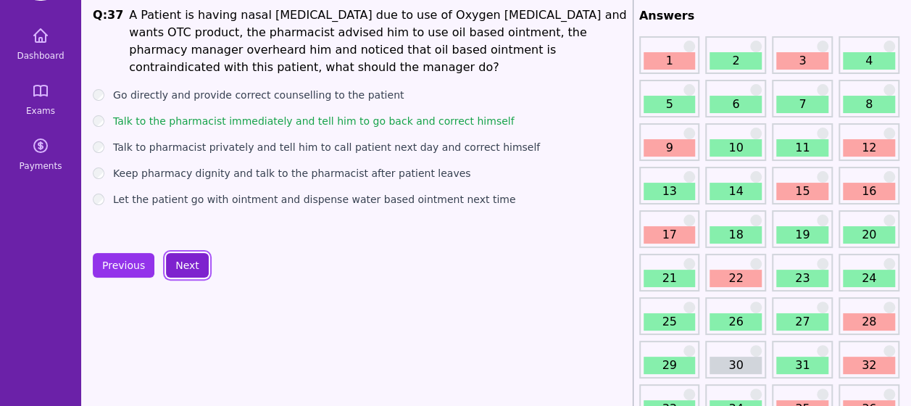
click at [197, 266] on button "Next" at bounding box center [187, 265] width 43 height 25
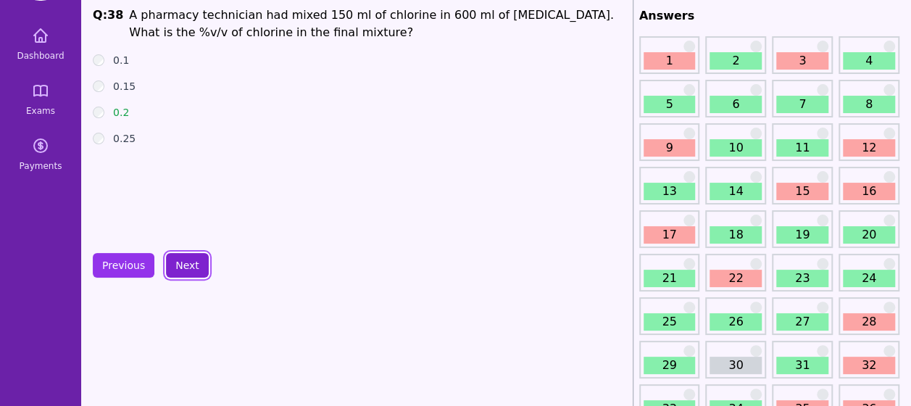
click at [197, 266] on button "Next" at bounding box center [187, 265] width 43 height 25
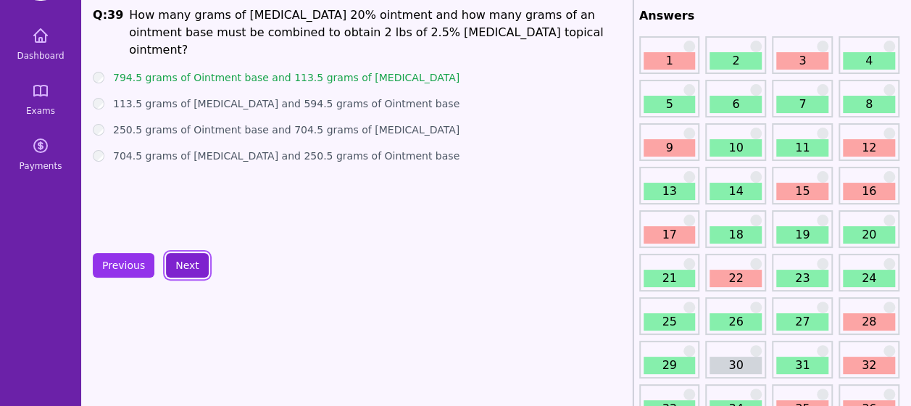
click at [197, 266] on button "Next" at bounding box center [187, 265] width 43 height 25
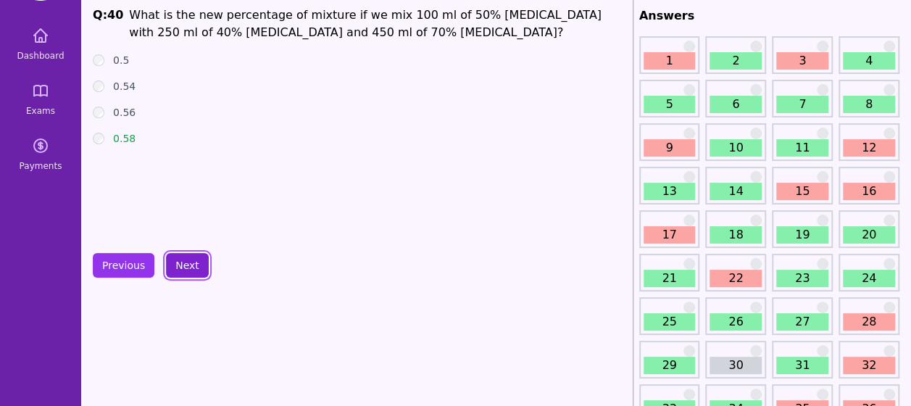
click at [197, 266] on button "Next" at bounding box center [187, 265] width 43 height 25
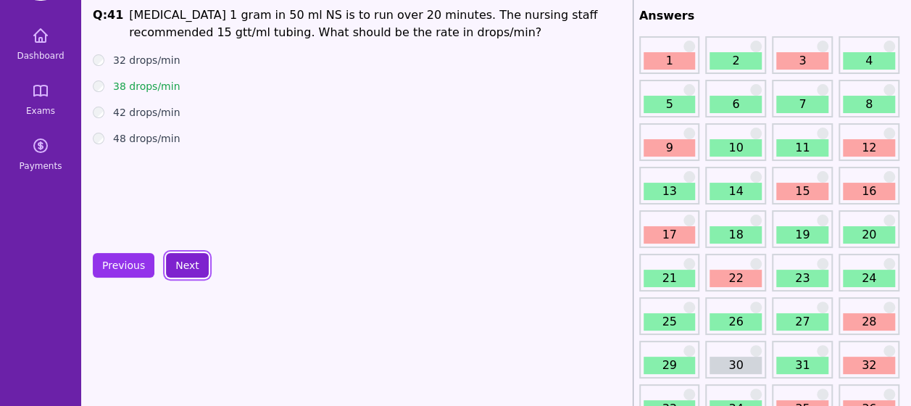
click at [197, 266] on button "Next" at bounding box center [187, 265] width 43 height 25
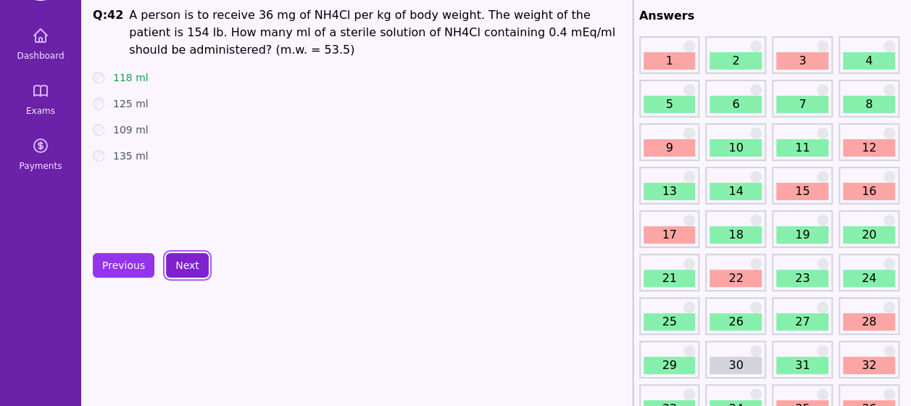
click at [197, 266] on button "Next" at bounding box center [187, 265] width 43 height 25
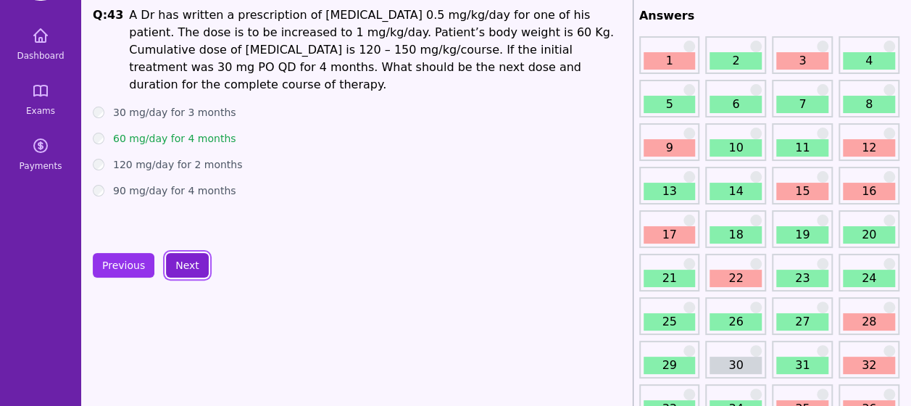
click at [197, 266] on button "Next" at bounding box center [187, 265] width 43 height 25
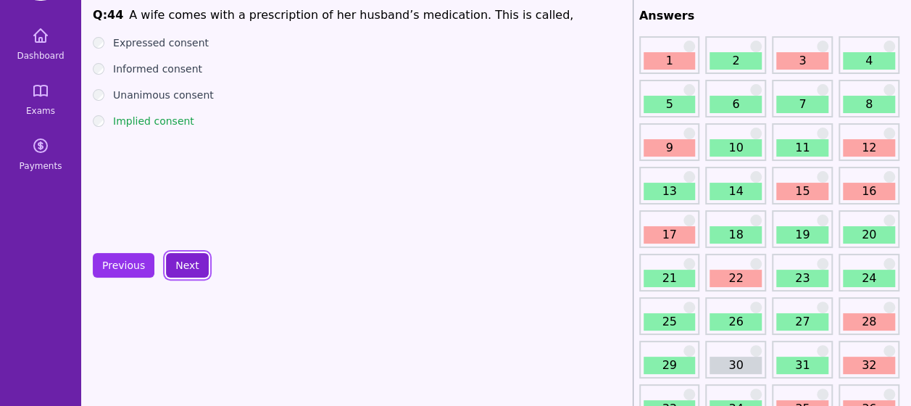
click at [197, 266] on button "Next" at bounding box center [187, 265] width 43 height 25
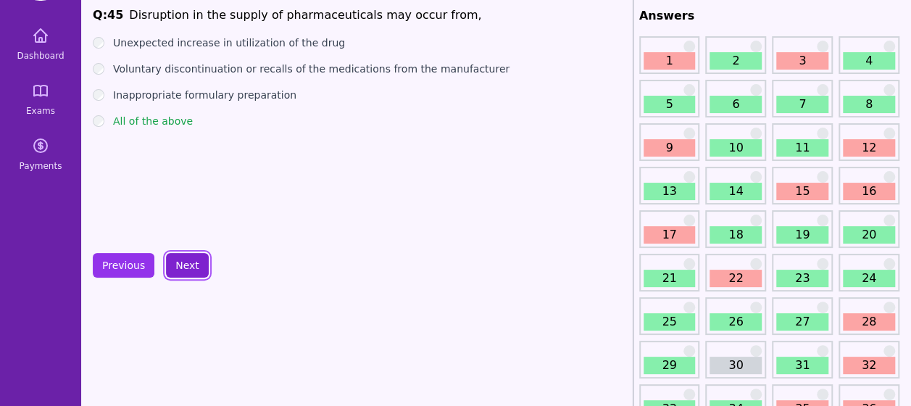
click at [197, 266] on button "Next" at bounding box center [187, 265] width 43 height 25
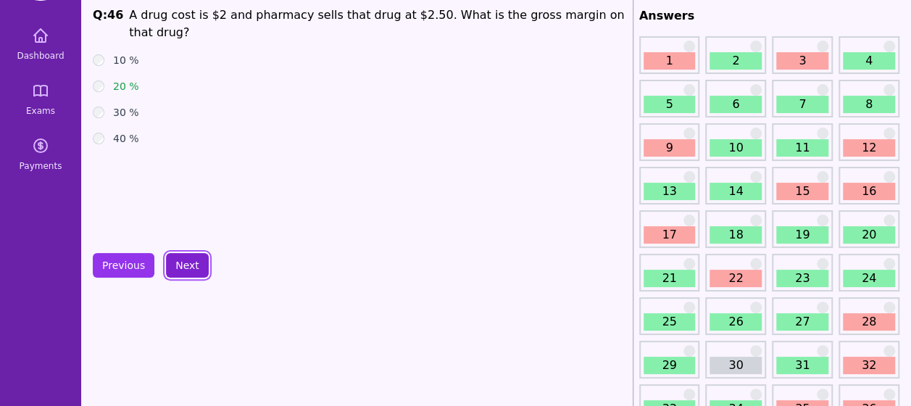
click at [197, 266] on button "Next" at bounding box center [187, 265] width 43 height 25
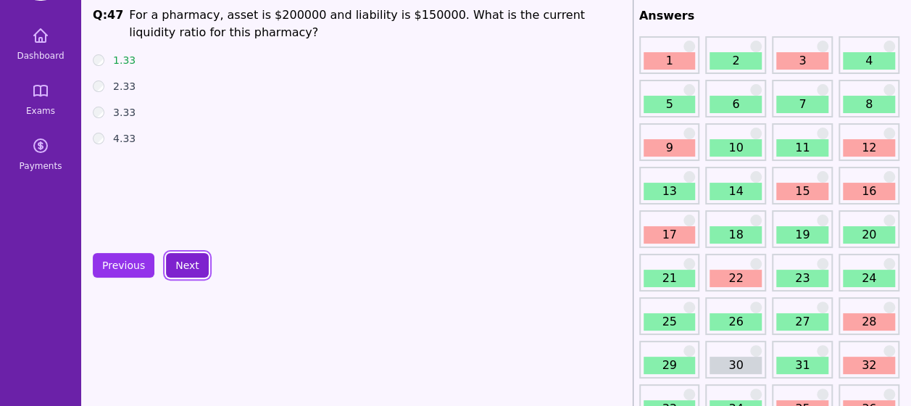
click at [197, 266] on button "Next" at bounding box center [187, 265] width 43 height 25
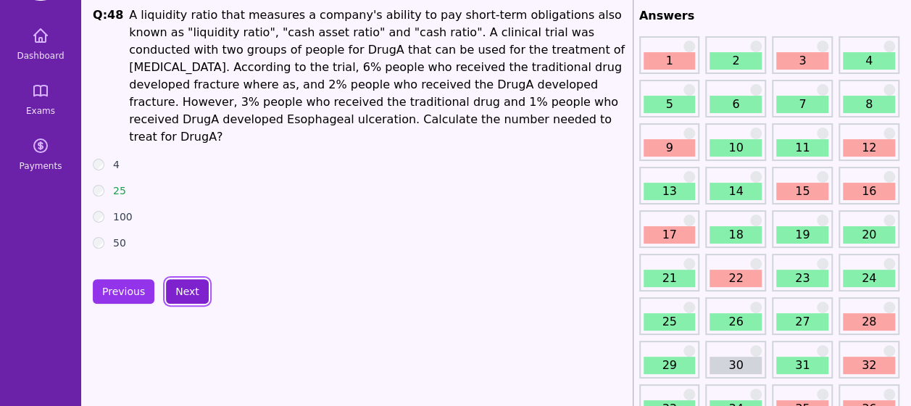
click at [177, 279] on button "Next" at bounding box center [187, 291] width 43 height 25
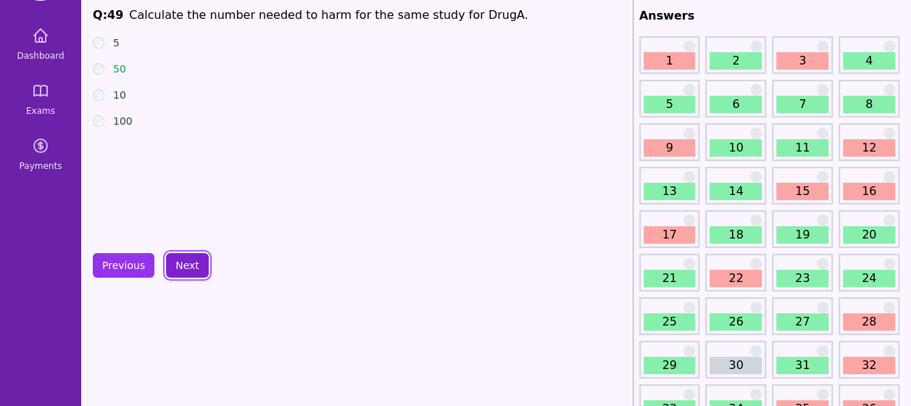
click at [177, 266] on button "Next" at bounding box center [187, 265] width 43 height 25
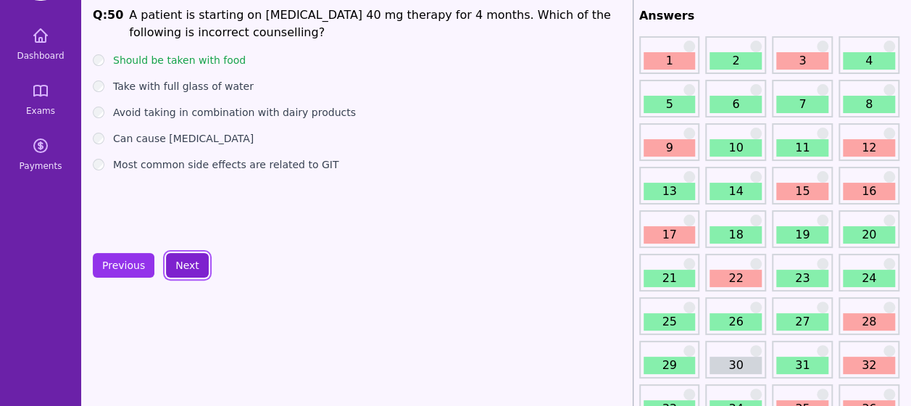
click at [187, 263] on button "Next" at bounding box center [187, 265] width 43 height 25
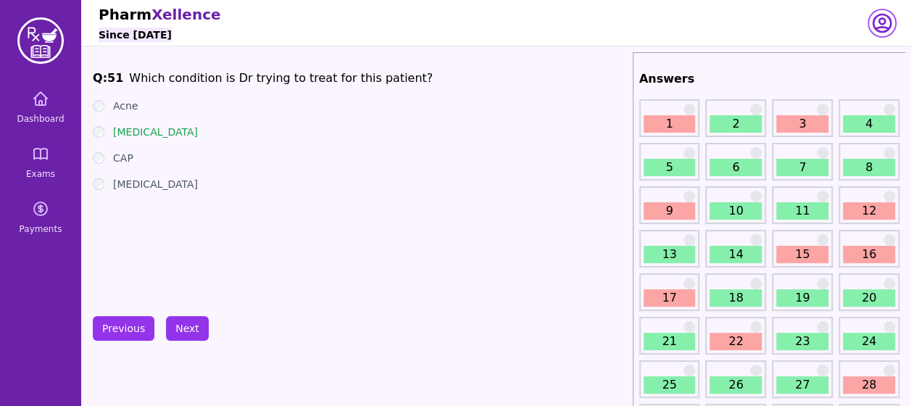
click at [877, 24] on icon "button" at bounding box center [881, 23] width 23 height 23
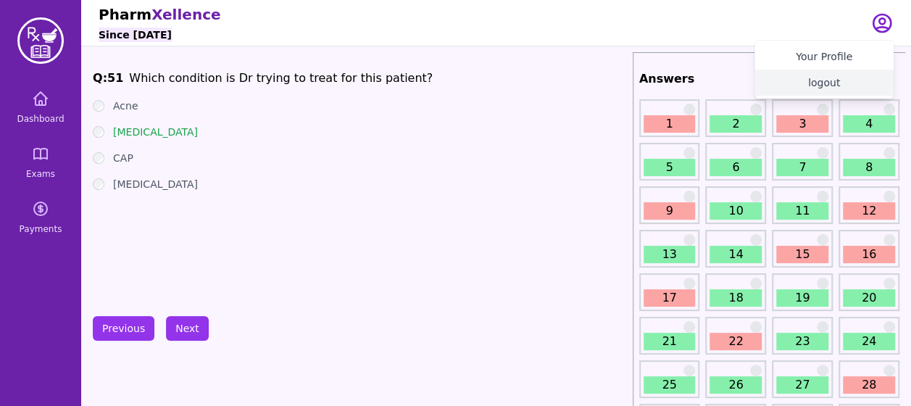
click at [830, 92] on button "logout" at bounding box center [823, 83] width 139 height 26
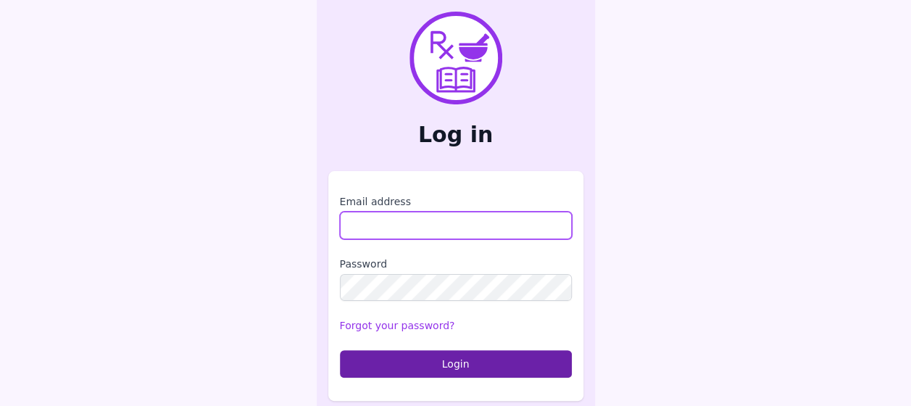
type input "**********"
